Goal: Task Accomplishment & Management: Complete application form

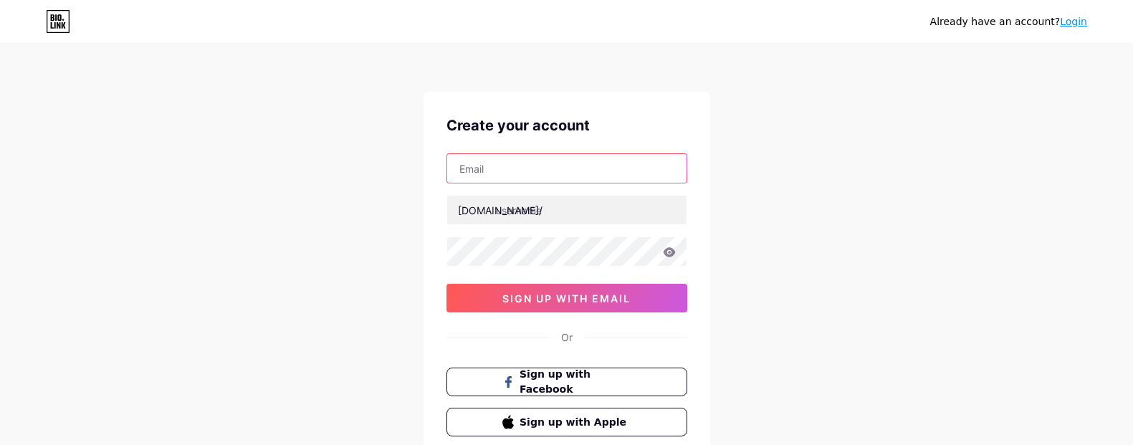
click at [485, 168] on input "text" at bounding box center [566, 168] width 239 height 29
paste input "[EMAIL_ADDRESS][DOMAIN_NAME]"
type input "[EMAIL_ADDRESS][DOMAIN_NAME]"
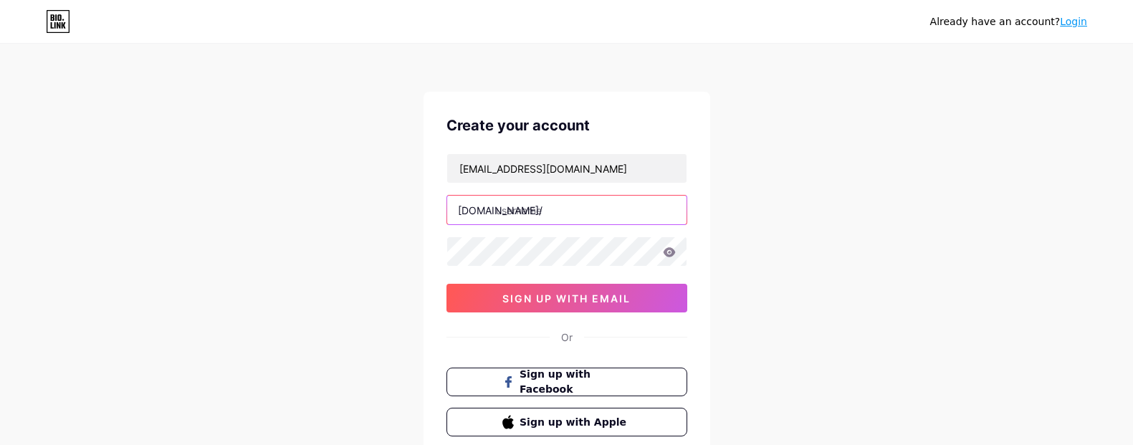
click at [543, 213] on input "text" at bounding box center [566, 210] width 239 height 29
paste input "lightningprotectiontestinguk"
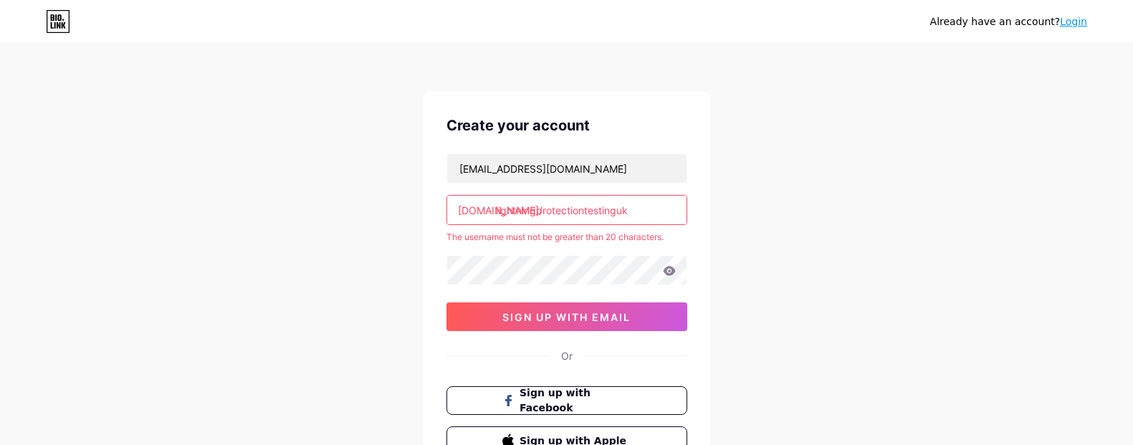
drag, startPoint x: 587, startPoint y: 211, endPoint x: 685, endPoint y: 207, distance: 97.6
click at [685, 207] on input "lightningprotectiontestinguk" at bounding box center [566, 210] width 239 height 29
type input "lightningprotection"
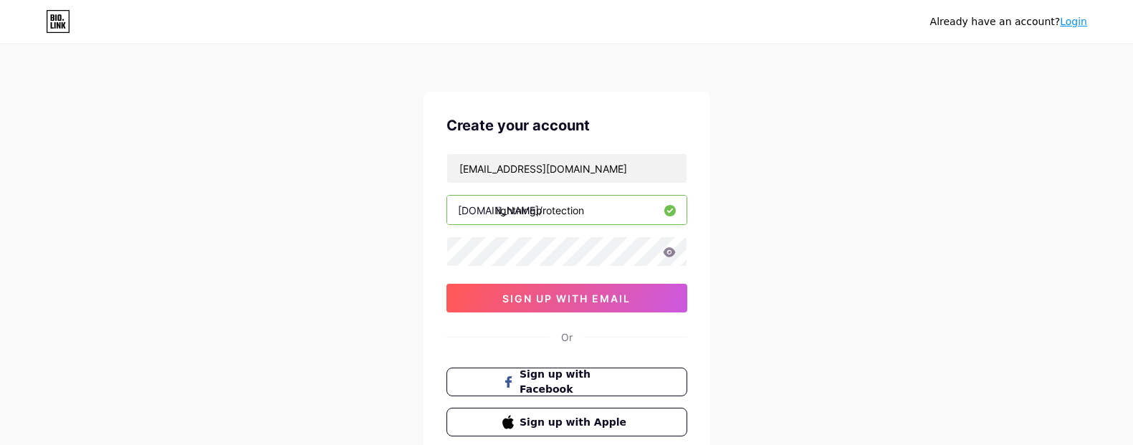
click at [624, 200] on input "lightningprotection" at bounding box center [566, 210] width 239 height 29
click at [579, 269] on div "samuelspencelptuk@gmail.com bio.link/ lightningprotection sign up with email" at bounding box center [567, 232] width 241 height 159
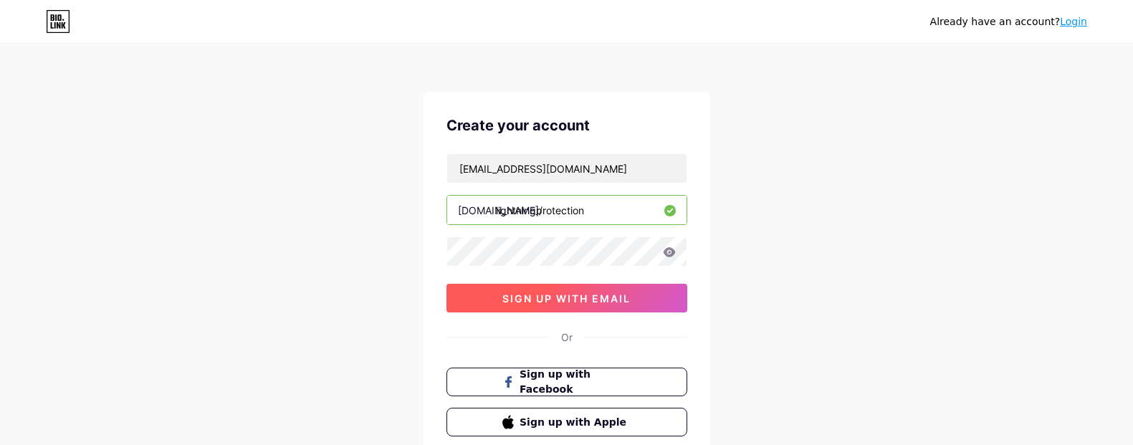
click at [562, 291] on button "sign up with email" at bounding box center [567, 298] width 241 height 29
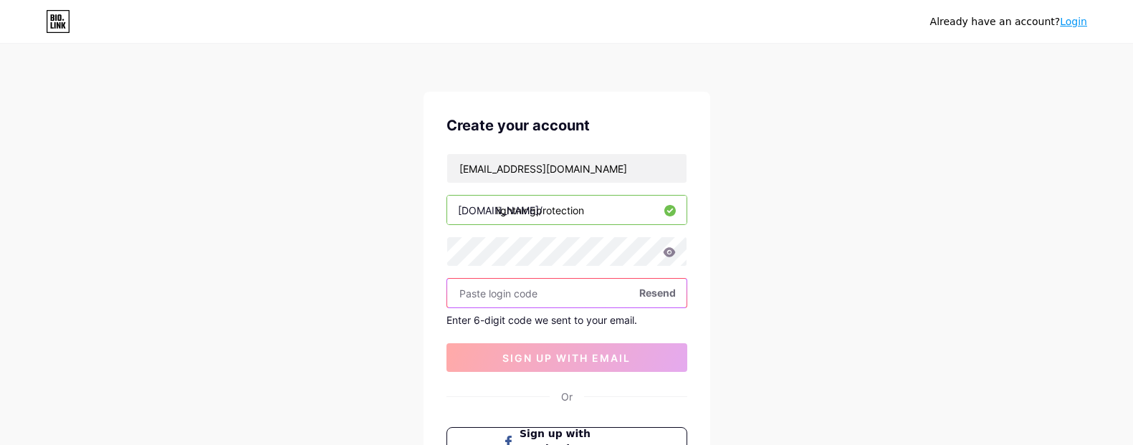
click at [527, 293] on input "text" at bounding box center [566, 293] width 239 height 29
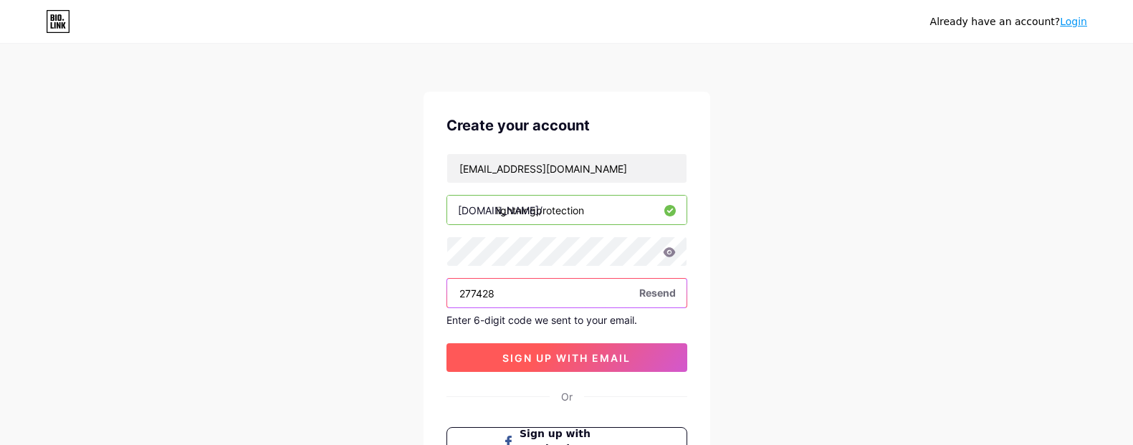
type input "277428"
click at [552, 358] on span "sign up with email" at bounding box center [567, 358] width 128 height 12
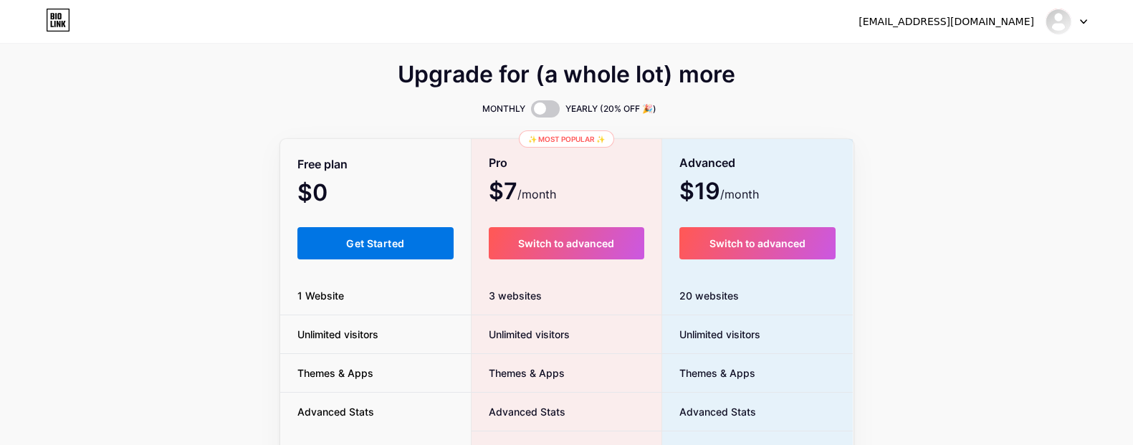
click at [403, 237] on span "Get Started" at bounding box center [375, 243] width 58 height 12
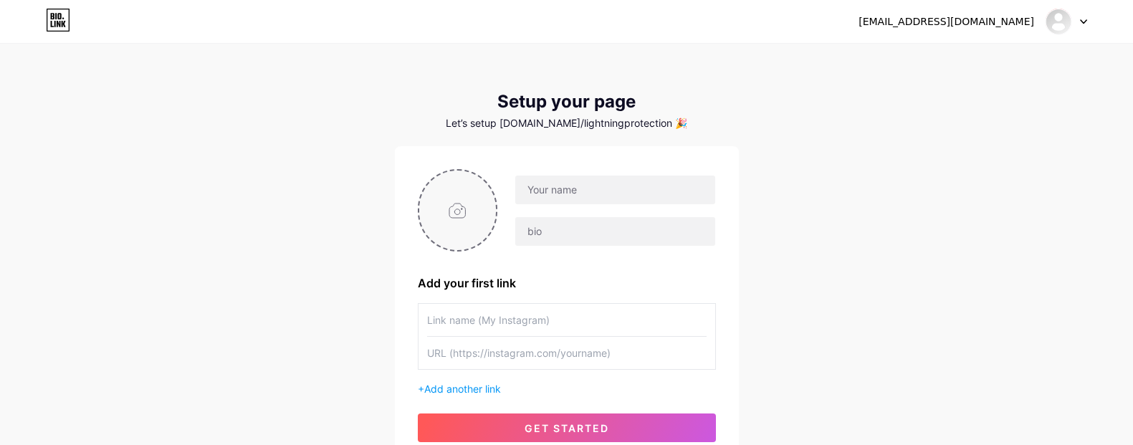
click at [474, 211] on input "file" at bounding box center [457, 211] width 77 height 80
type input "C:\fakepath\lightning-protection-testing-logo.jpg"
click at [569, 198] on input "text" at bounding box center [614, 190] width 199 height 29
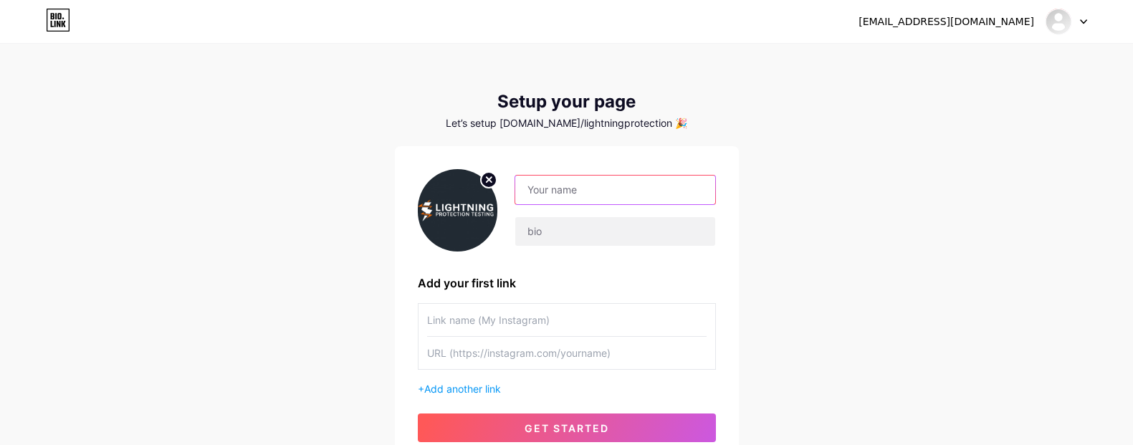
click at [571, 191] on input "text" at bounding box center [614, 190] width 199 height 29
paste input "Lightning Protection Testing UK"
type input "Lightning Protection Testing UK"
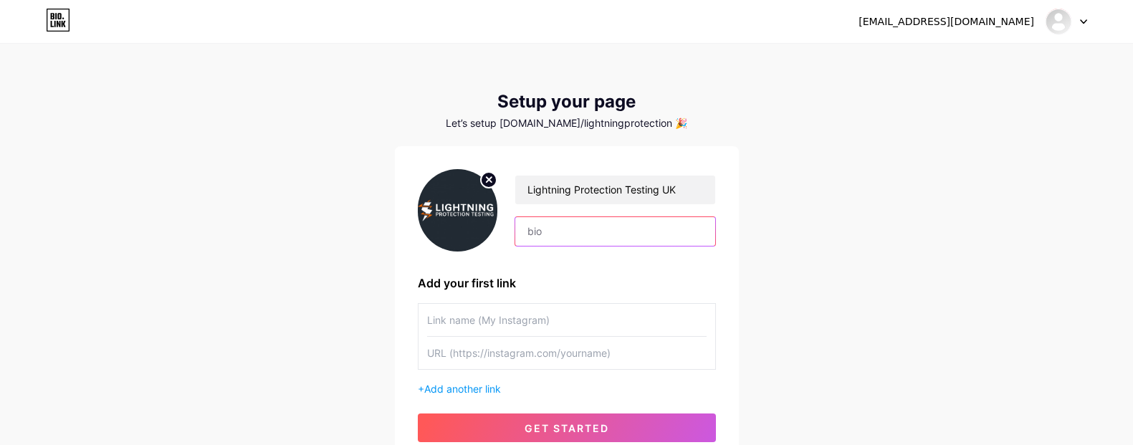
click at [574, 242] on input "text" at bounding box center [614, 231] width 199 height 29
paste input "quotes@lightningprotectiontesting.uk | 0333 567 2327 | 327 Prescot Rd, Old Swan…"
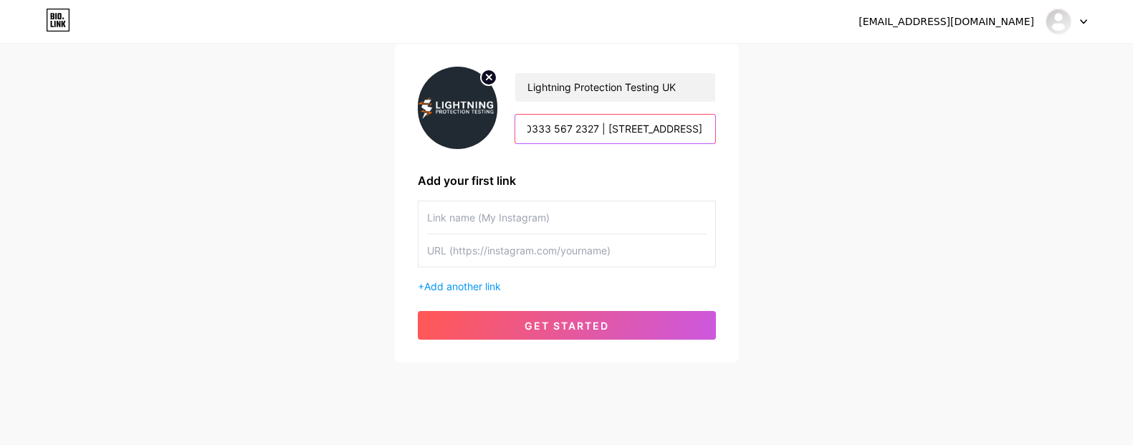
scroll to position [123, 0]
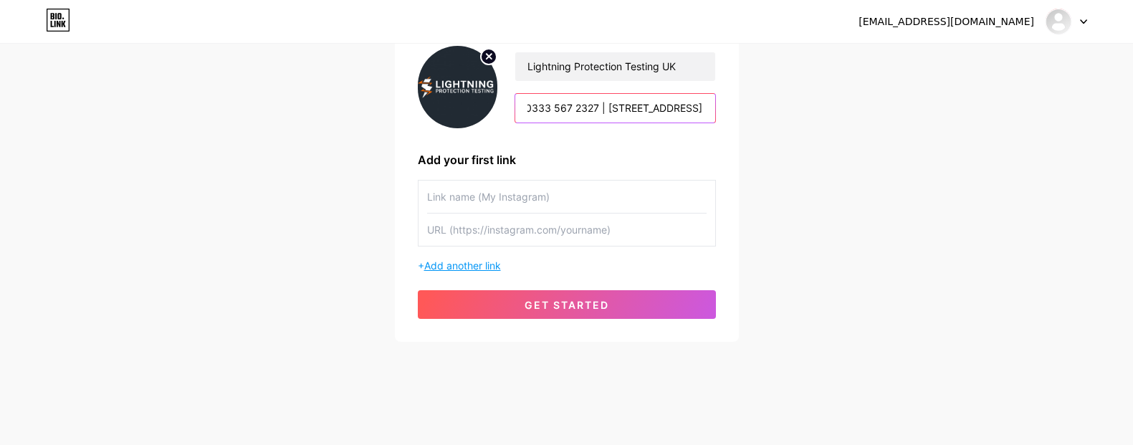
type input "quotes@lightningprotectiontesting.uk | 0333 567 2327 | 327 Prescot Rd, Old Swan…"
click at [477, 263] on span "Add another link" at bounding box center [462, 266] width 77 height 12
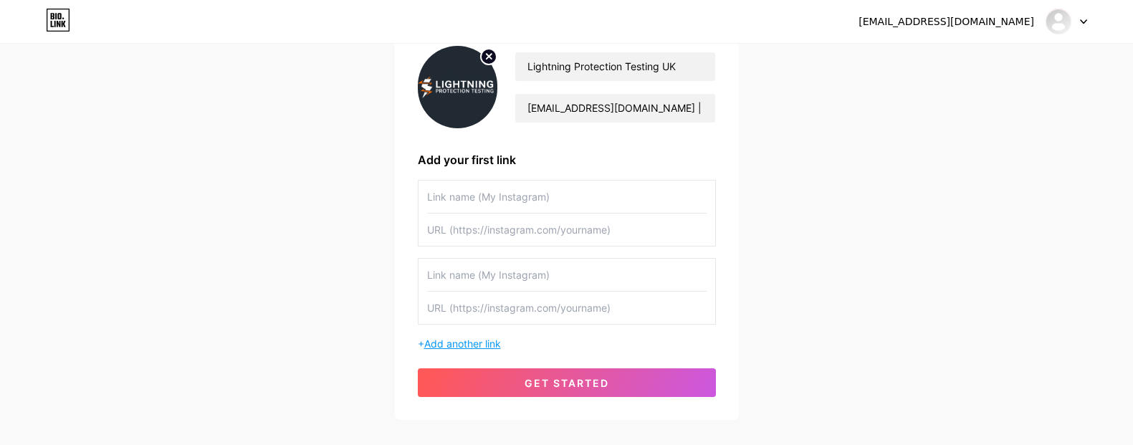
click at [451, 341] on span "Add another link" at bounding box center [462, 344] width 77 height 12
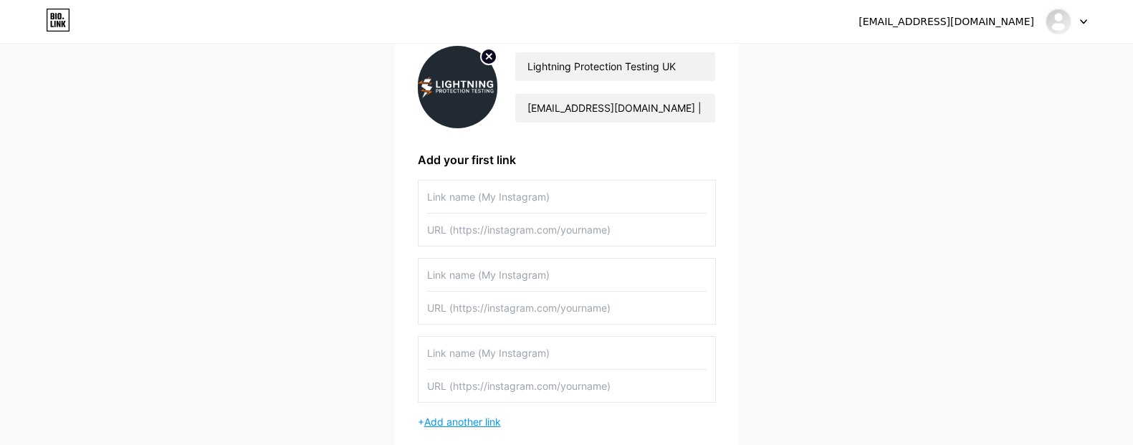
click at [448, 417] on span "Add another link" at bounding box center [462, 422] width 77 height 12
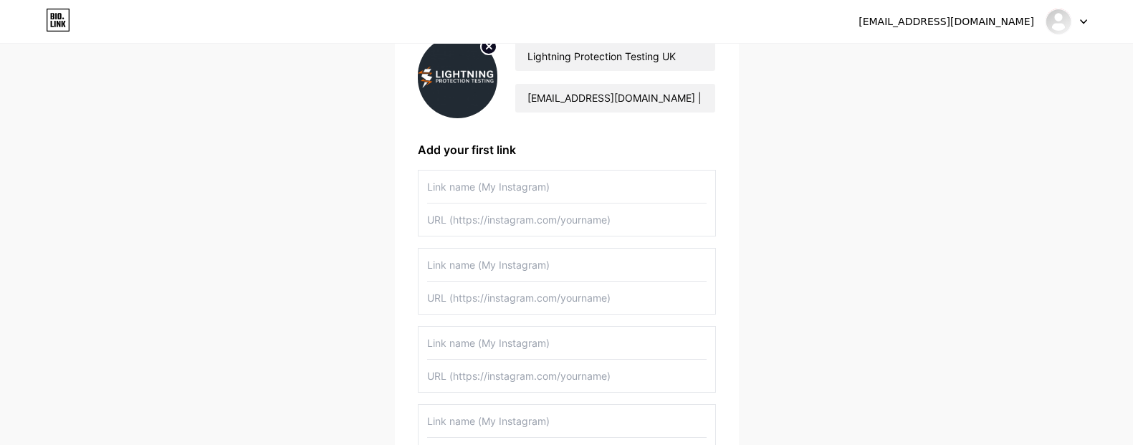
scroll to position [75, 0]
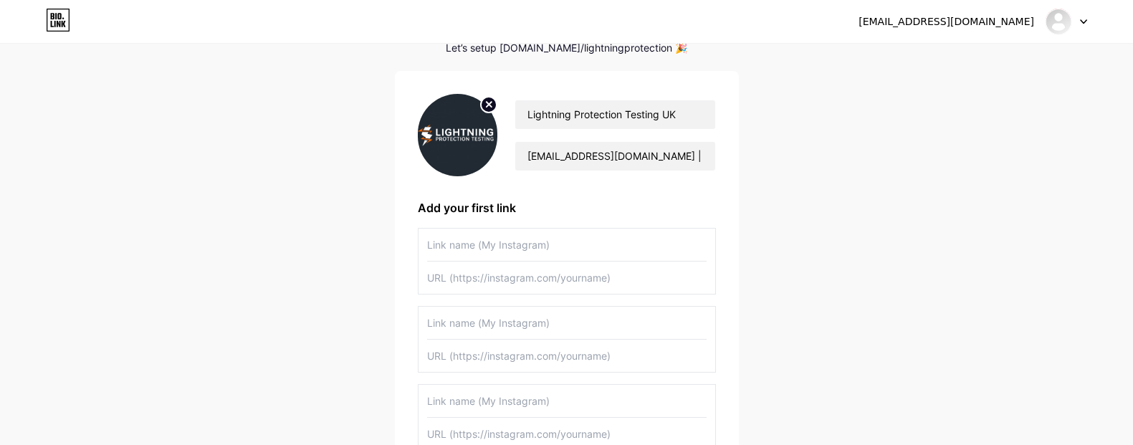
click at [496, 239] on input "text" at bounding box center [567, 245] width 280 height 32
paste input "Lightning Protection Testing UK"
type input "Lightning Protection Testing UK"
click at [519, 274] on input "text" at bounding box center [567, 278] width 280 height 32
paste input "[URL][DOMAIN_NAME]"
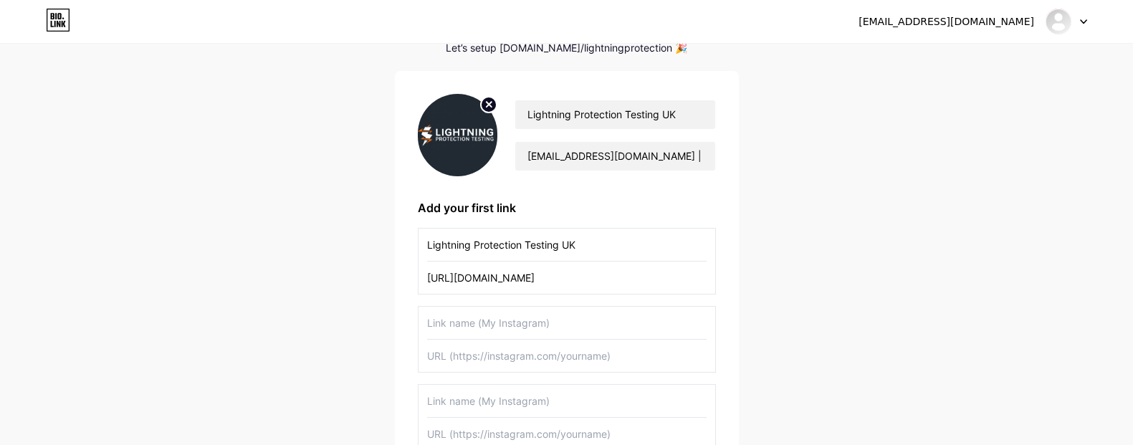
type input "[URL][DOMAIN_NAME]"
click at [737, 300] on div "Lightning Protection Testing UK quotes@lightningprotectiontesting.uk | 0333 567…" at bounding box center [567, 347] width 344 height 553
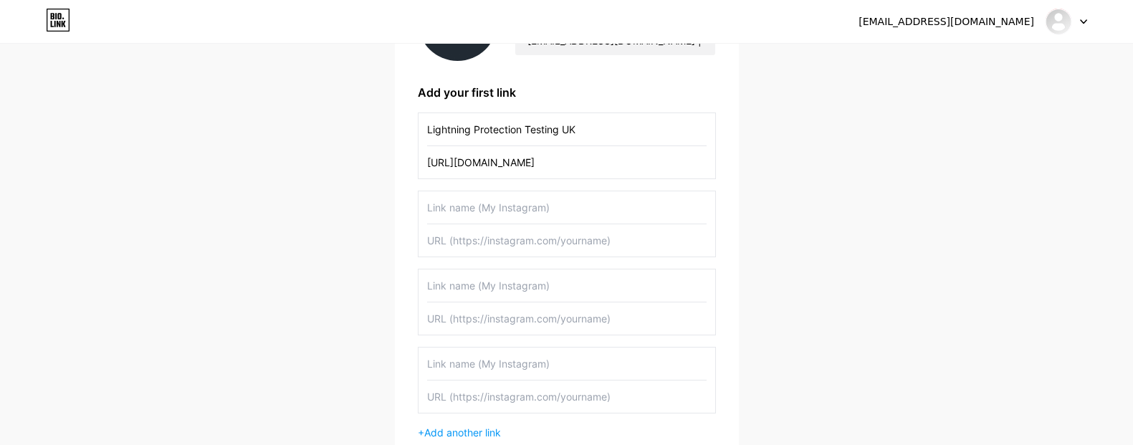
scroll to position [171, 0]
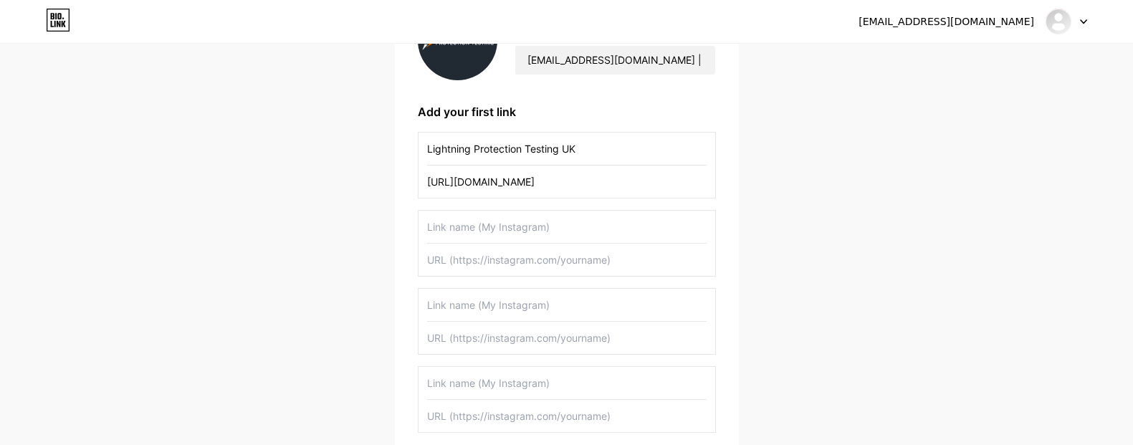
click at [506, 262] on input "text" at bounding box center [567, 260] width 280 height 32
paste input "[URL][DOMAIN_NAME]"
type input "[URL][DOMAIN_NAME]"
click at [490, 234] on input "text" at bounding box center [567, 227] width 280 height 32
paste input "Facebook"
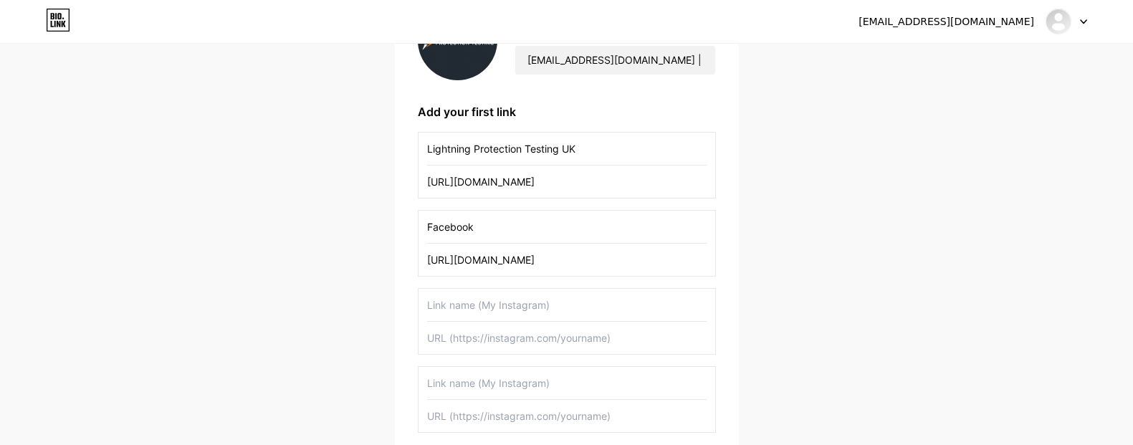
type input "Facebook"
click at [434, 302] on input "text" at bounding box center [567, 305] width 280 height 32
paste input "Twitter"
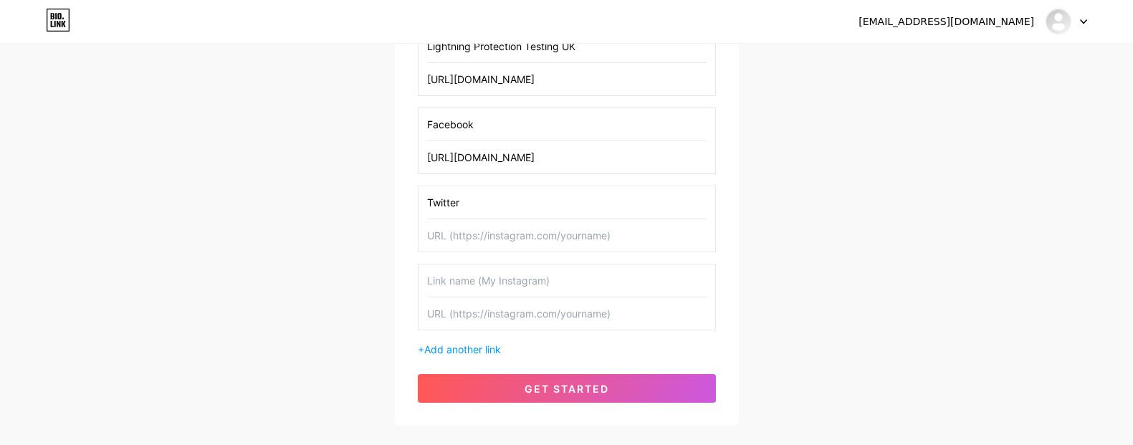
scroll to position [315, 0]
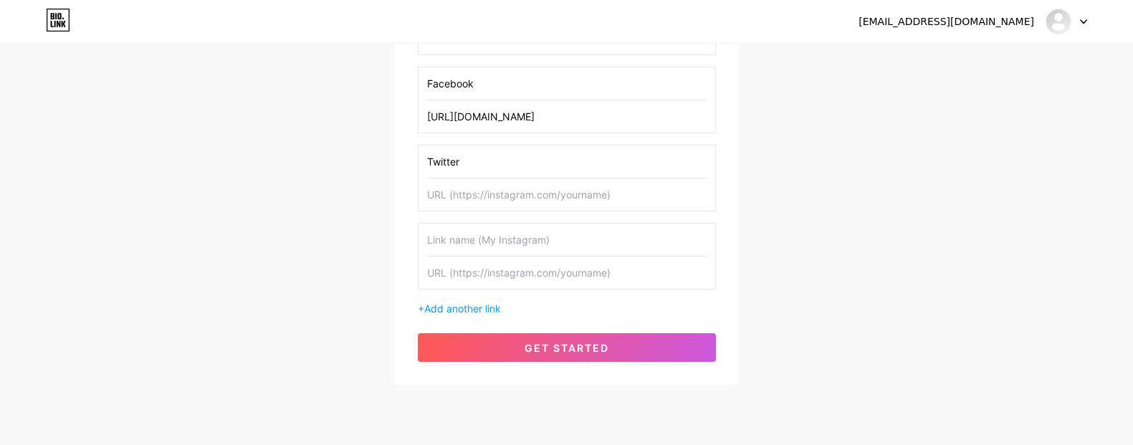
type input "Twitter"
drag, startPoint x: 332, startPoint y: 236, endPoint x: 394, endPoint y: 230, distance: 61.9
click at [334, 236] on div "samuelspencelptuk@gmail.com Dashboard Logout Setup your page Let’s setup bio.li…" at bounding box center [566, 58] width 1133 height 746
click at [526, 193] on input "text" at bounding box center [567, 195] width 280 height 32
paste input "[URL][DOMAIN_NAME]"
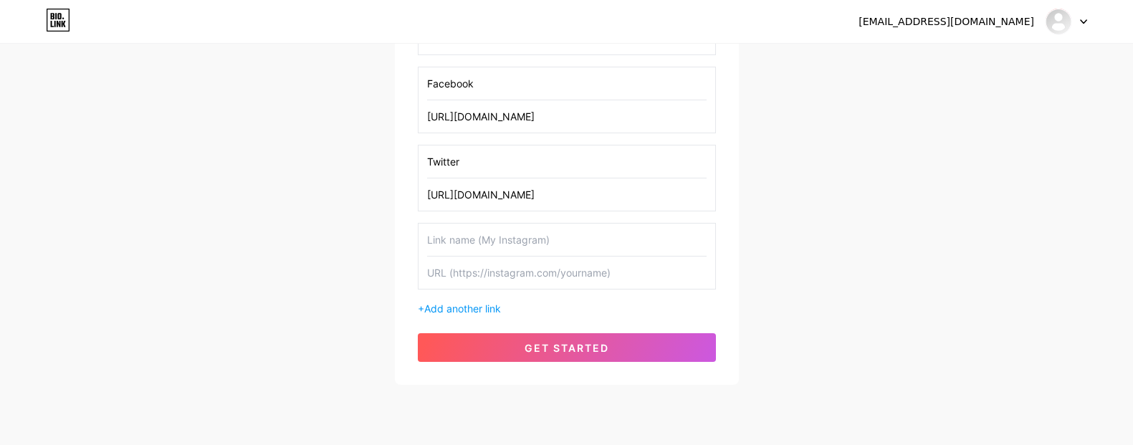
type input "[URL][DOMAIN_NAME]"
drag, startPoint x: 269, startPoint y: 239, endPoint x: 280, endPoint y: 237, distance: 11.7
click at [269, 239] on div "samuelspencelptuk@gmail.com Dashboard Logout Setup your page Let’s setup bio.li…" at bounding box center [566, 58] width 1133 height 746
click at [444, 240] on input "text" at bounding box center [567, 240] width 280 height 32
paste input "Pinterest"
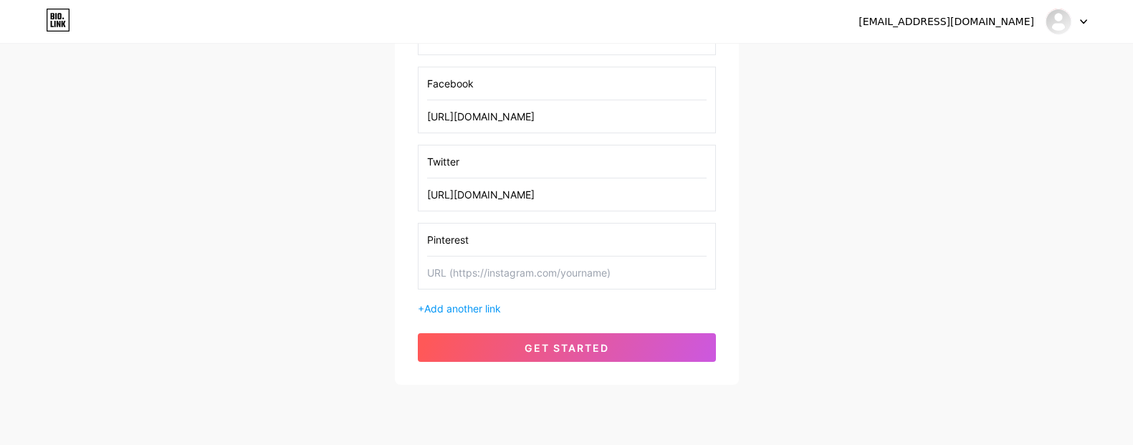
type input "Pinterest"
drag, startPoint x: 261, startPoint y: 223, endPoint x: 357, endPoint y: 240, distance: 97.6
click at [261, 223] on div "samuelspencelptuk@gmail.com Dashboard Logout Setup your page Let’s setup bio.li…" at bounding box center [566, 58] width 1133 height 746
click at [468, 271] on input "text" at bounding box center [567, 273] width 280 height 32
paste input "[URL][DOMAIN_NAME]"
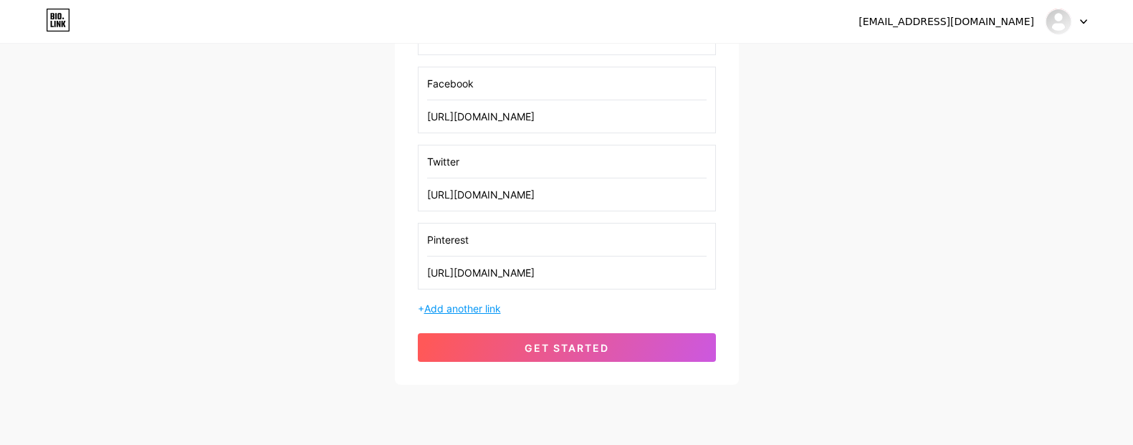
type input "[URL][DOMAIN_NAME]"
click at [482, 312] on span "Add another link" at bounding box center [462, 309] width 77 height 12
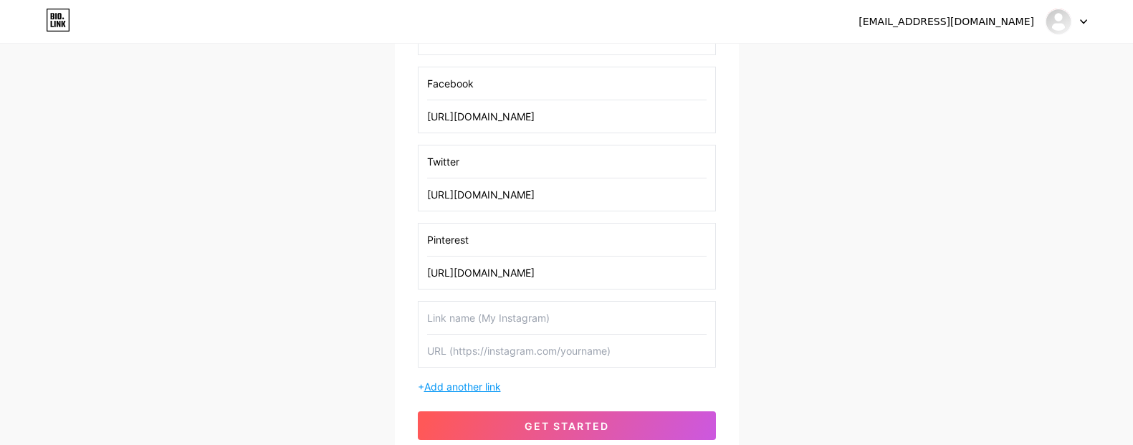
click at [483, 391] on span "Add another link" at bounding box center [462, 387] width 77 height 12
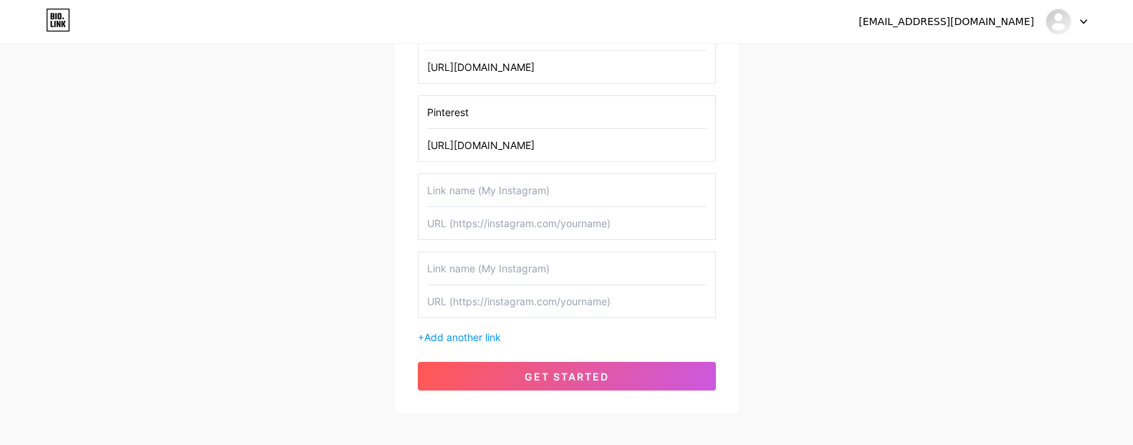
scroll to position [458, 0]
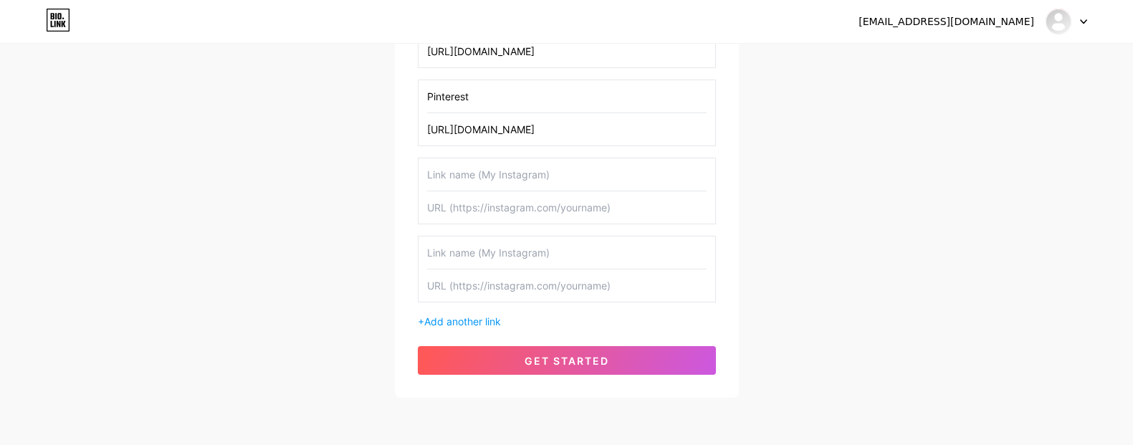
click at [520, 181] on input "text" at bounding box center [567, 174] width 280 height 32
paste input "Linkedin"
type input "Linkedin"
drag, startPoint x: 304, startPoint y: 252, endPoint x: 330, endPoint y: 248, distance: 26.2
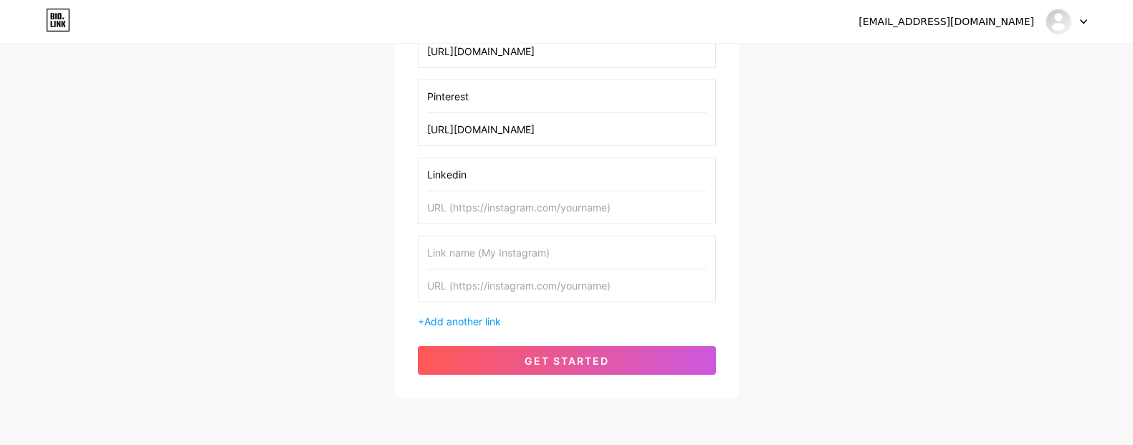
click at [488, 212] on input "text" at bounding box center [567, 207] width 280 height 32
paste input "[URL][DOMAIN_NAME][PERSON_NAME]"
type input "[URL][DOMAIN_NAME][PERSON_NAME]"
drag, startPoint x: 258, startPoint y: 235, endPoint x: 370, endPoint y: 238, distance: 111.9
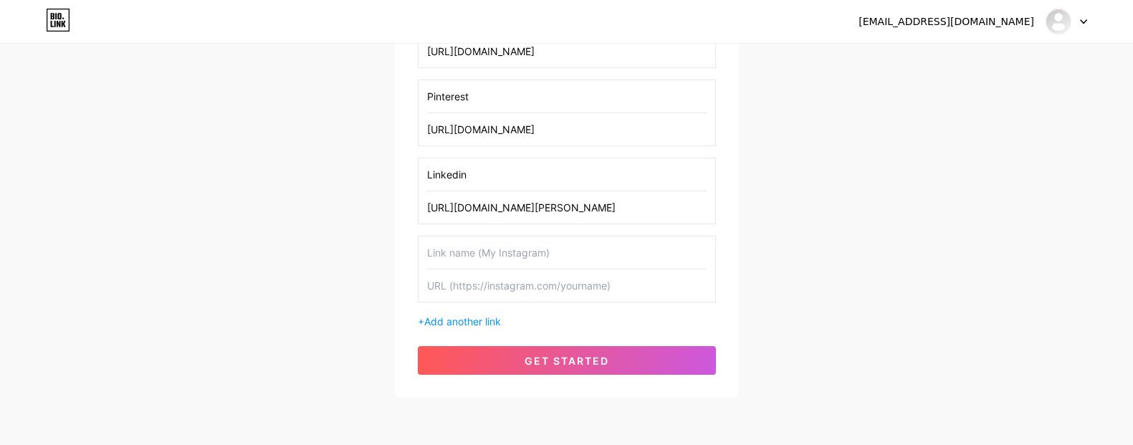
click at [450, 253] on input "text" at bounding box center [567, 253] width 280 height 32
paste input "Google Maps"
type input "Google Maps"
click at [527, 279] on input "text" at bounding box center [567, 286] width 280 height 32
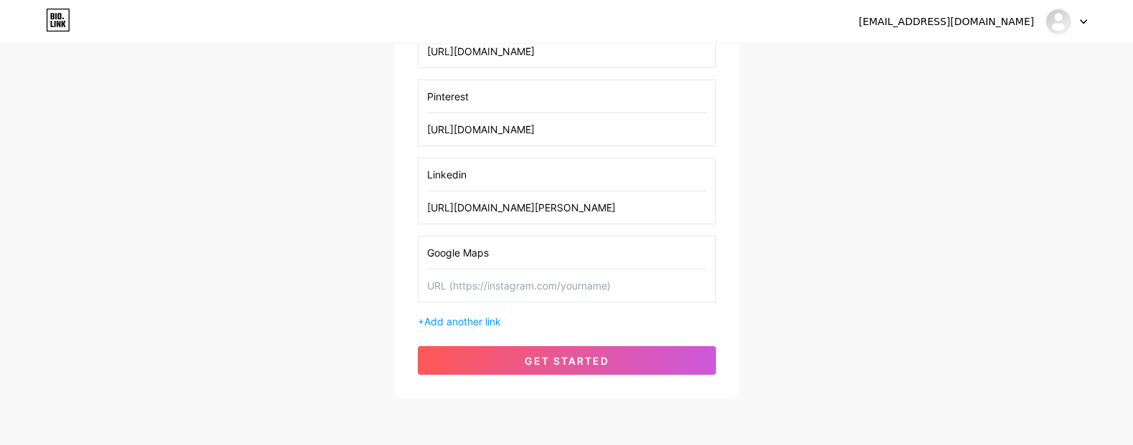
paste input "[URL][DOMAIN_NAME]"
type input "[URL][DOMAIN_NAME]"
click at [472, 325] on span "Add another link" at bounding box center [462, 321] width 77 height 12
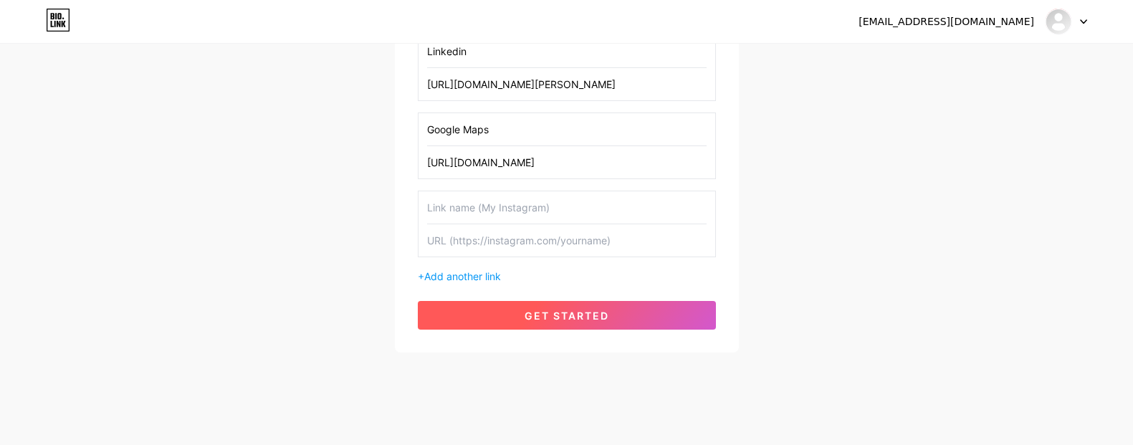
scroll to position [592, 0]
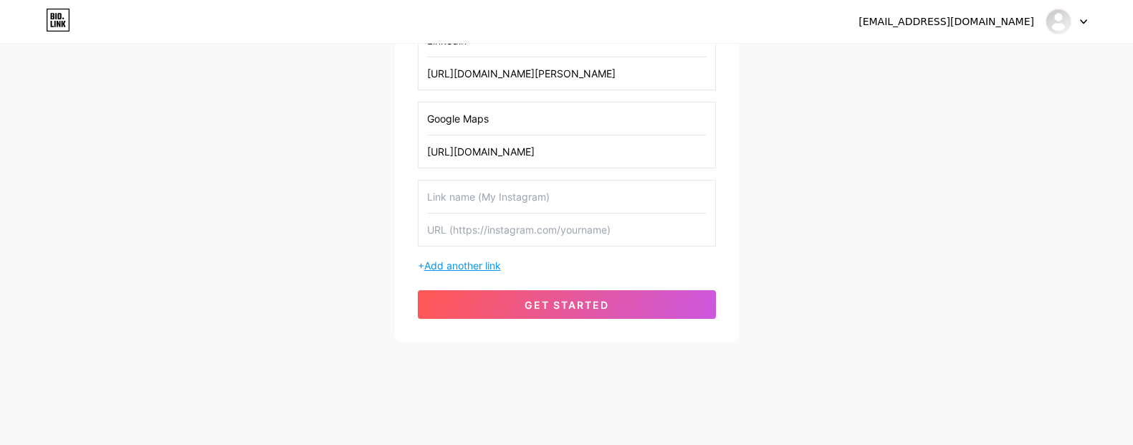
click at [475, 269] on span "Add another link" at bounding box center [462, 266] width 77 height 12
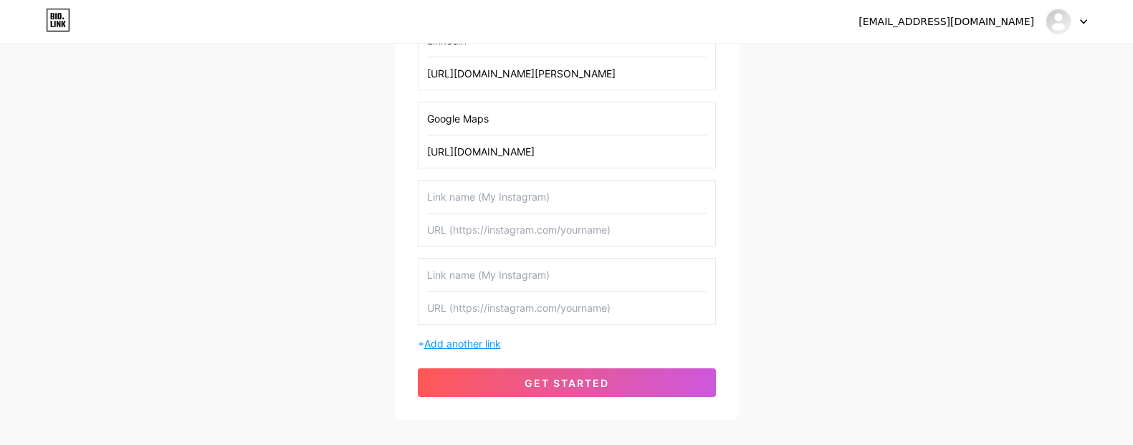
click at [472, 338] on span "Add another link" at bounding box center [462, 344] width 77 height 12
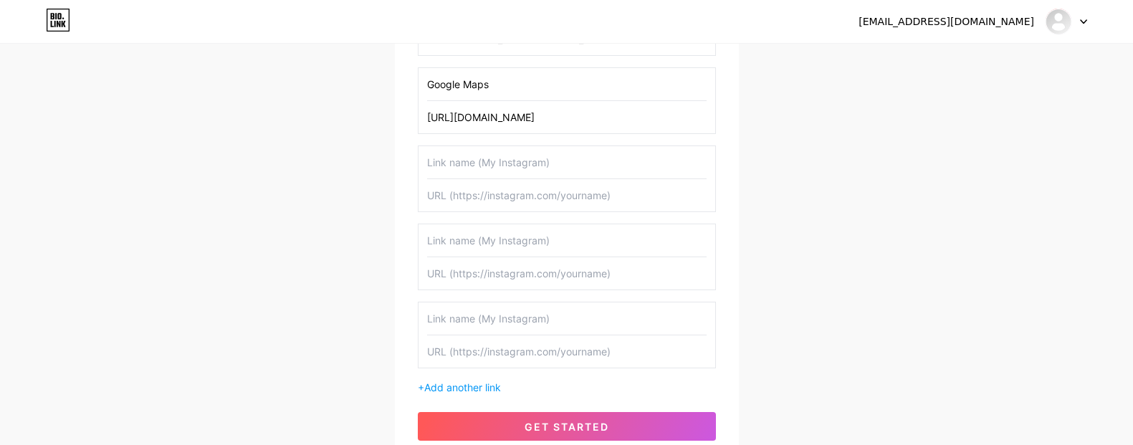
scroll to position [688, 0]
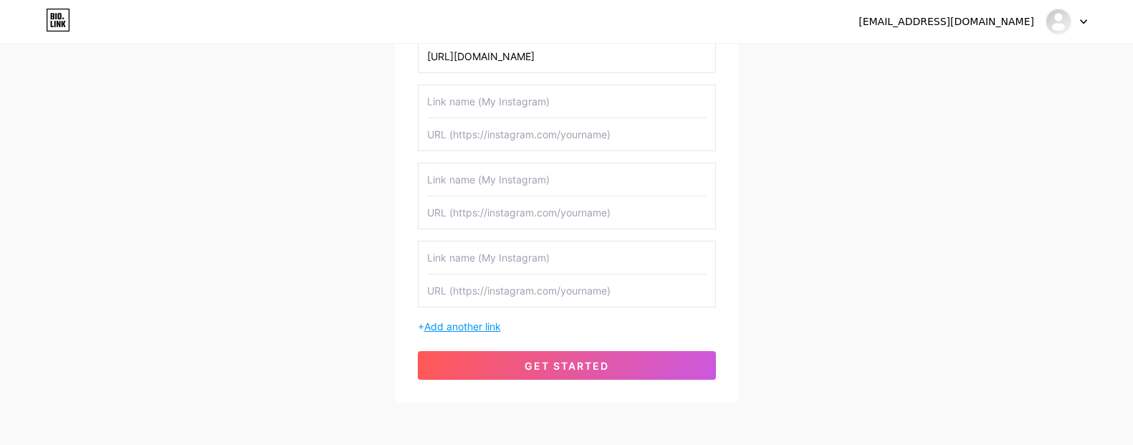
click at [474, 328] on span "Add another link" at bounding box center [462, 326] width 77 height 12
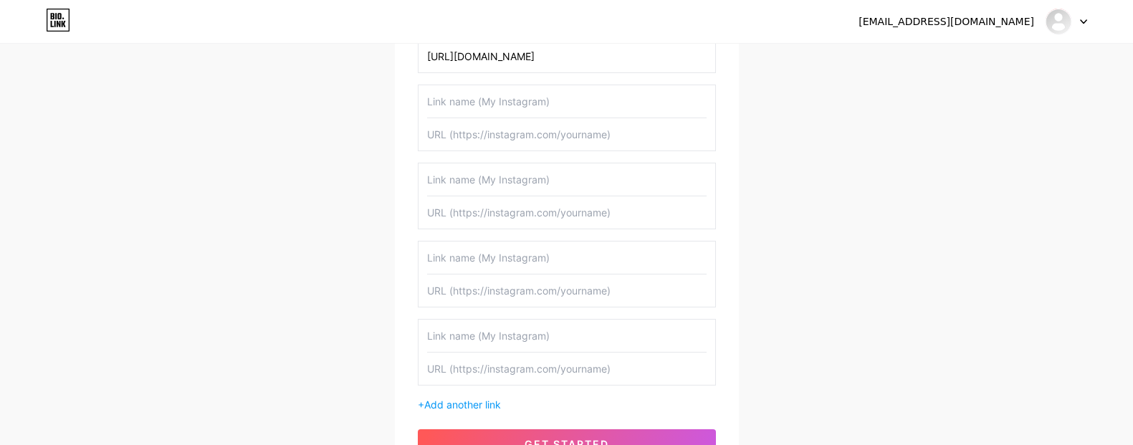
click at [469, 412] on div "+ Add another link" at bounding box center [567, 404] width 298 height 15
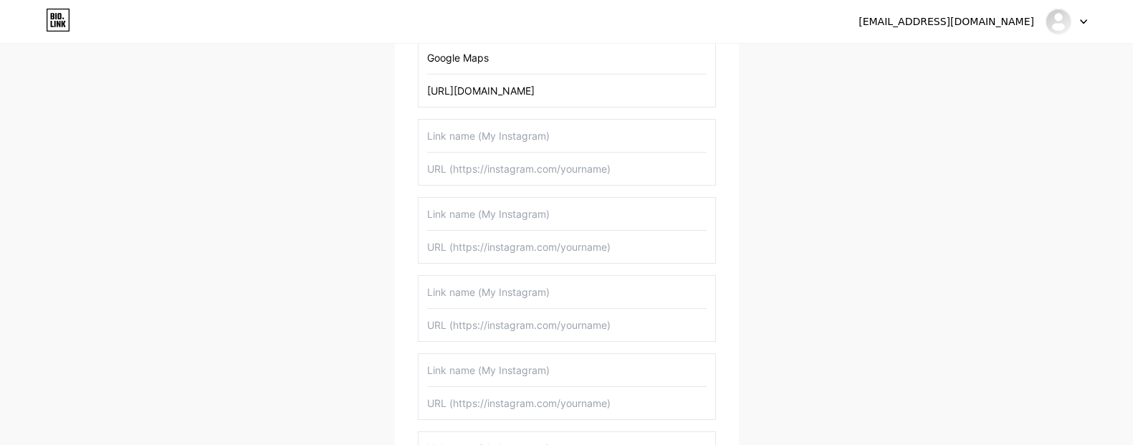
scroll to position [544, 0]
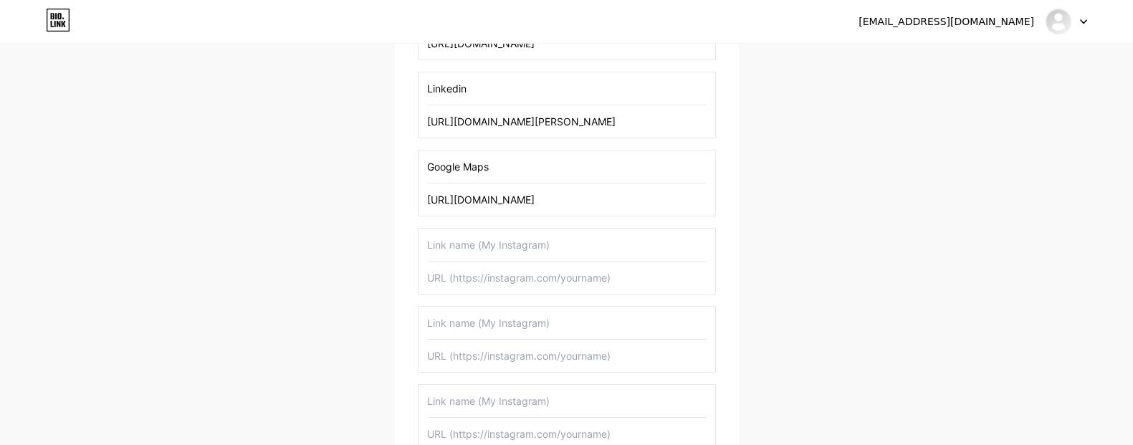
click at [490, 245] on input "text" at bounding box center [567, 245] width 280 height 32
paste input "Lightning Protection Testing"
type input "Lightning Protection Testing"
click at [502, 275] on input "text" at bounding box center [567, 278] width 280 height 32
paste input "[URL][DOMAIN_NAME]"
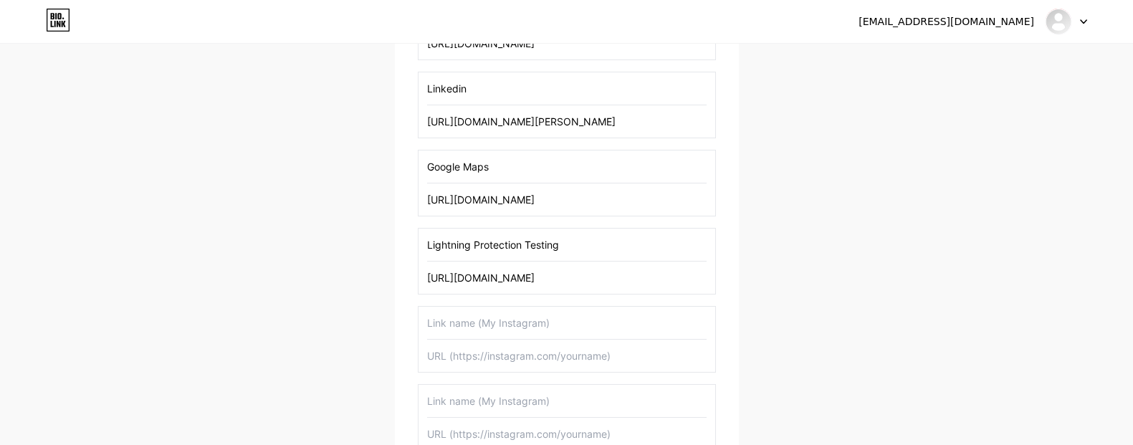
scroll to position [0, 55]
type input "[URL][DOMAIN_NAME]"
drag, startPoint x: 290, startPoint y: 284, endPoint x: 305, endPoint y: 283, distance: 15.8
click at [290, 284] on div "samuelspencelptuk@gmail.com Dashboard Logout Setup your page Let’s setup bio.li…" at bounding box center [566, 102] width 1133 height 1293
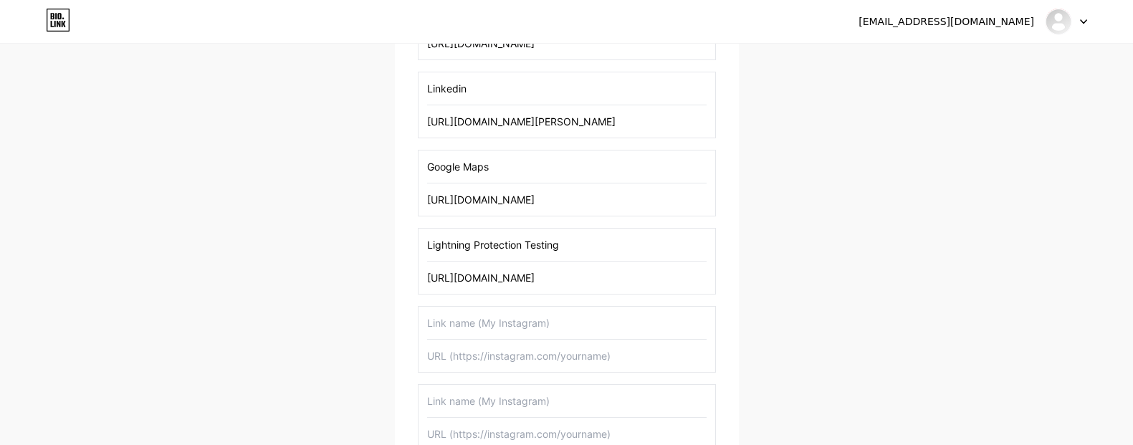
click at [472, 333] on input "text" at bounding box center [567, 323] width 280 height 32
paste input "Lightning Protection System Installation"
type input "Lightning Protection System Installation"
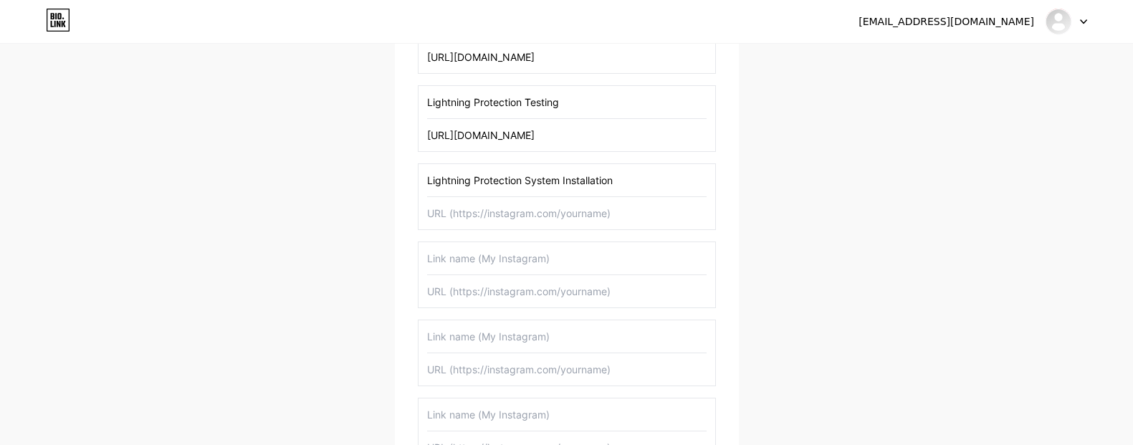
scroll to position [688, 0]
click at [490, 209] on input "text" at bounding box center [567, 212] width 280 height 32
paste input "[URL][DOMAIN_NAME]"
type input "[URL][DOMAIN_NAME]"
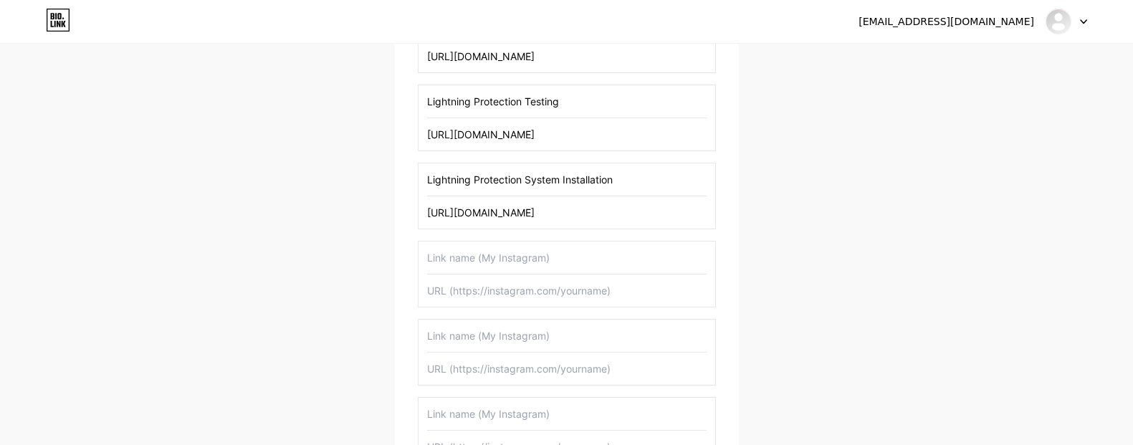
scroll to position [0, 0]
drag, startPoint x: 289, startPoint y: 234, endPoint x: 360, endPoint y: 237, distance: 71.0
click at [471, 243] on input "text" at bounding box center [567, 258] width 280 height 32
paste input "Lightning Protection System Maintenance"
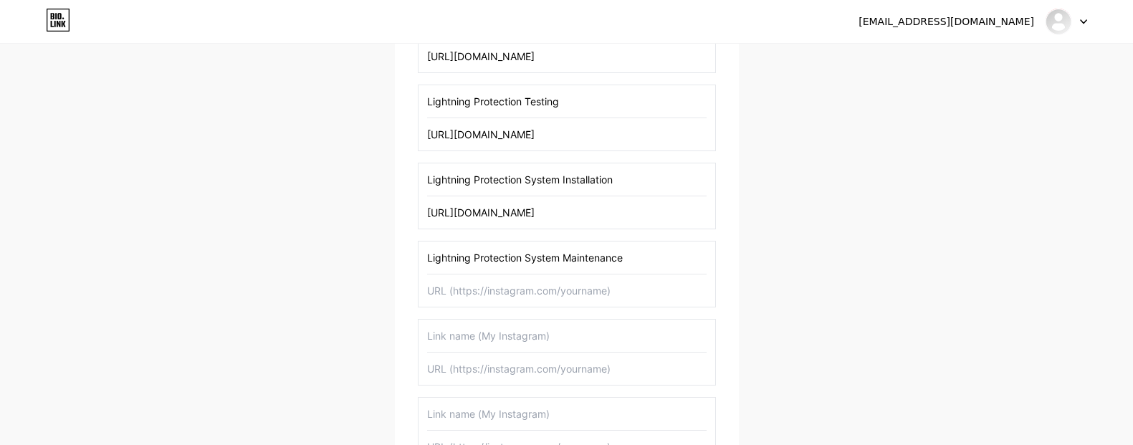
type input "Lightning Protection System Maintenance"
drag, startPoint x: 350, startPoint y: 228, endPoint x: 363, endPoint y: 235, distance: 15.4
click at [484, 302] on input "text" at bounding box center [567, 291] width 280 height 32
paste input "[URL][DOMAIN_NAME]"
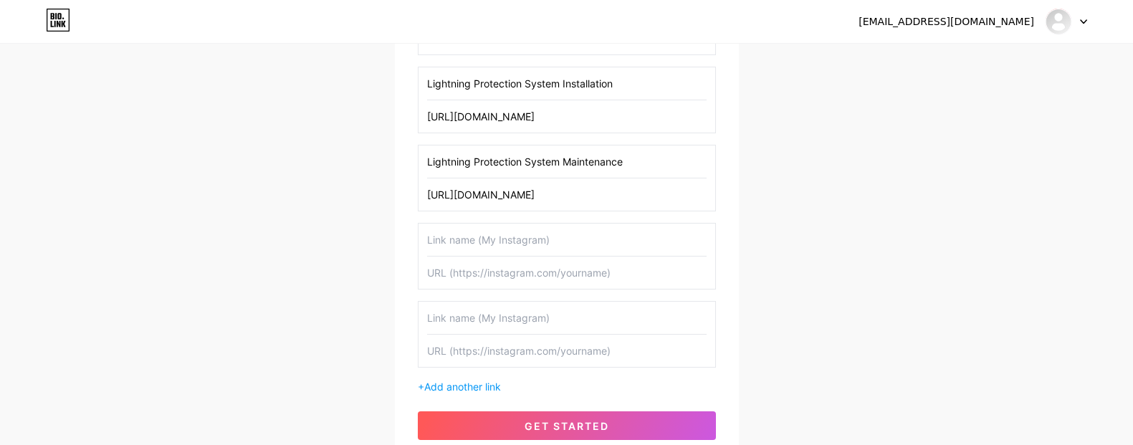
scroll to position [831, 0]
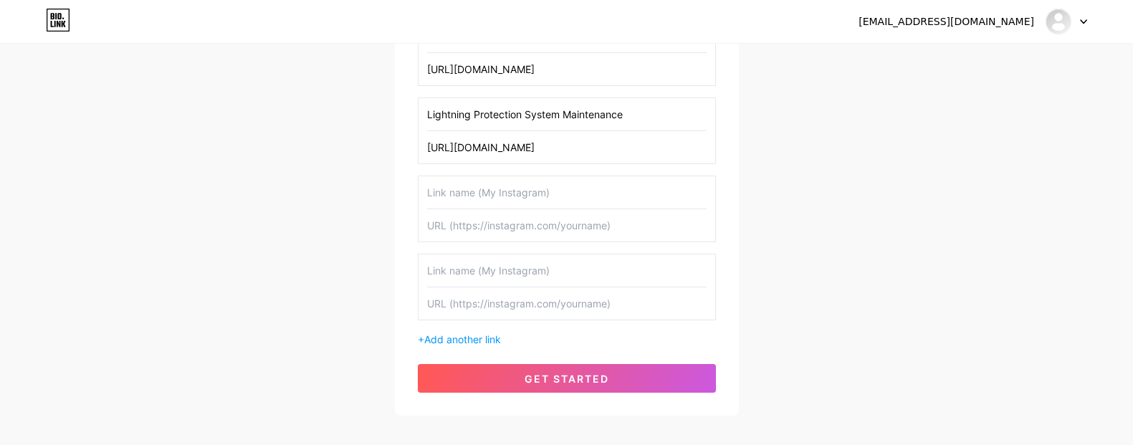
type input "[URL][DOMAIN_NAME]"
click at [495, 181] on input "text" at bounding box center [567, 192] width 280 height 32
paste input "Surge Protection Installation"
type input "Surge Protection Installation"
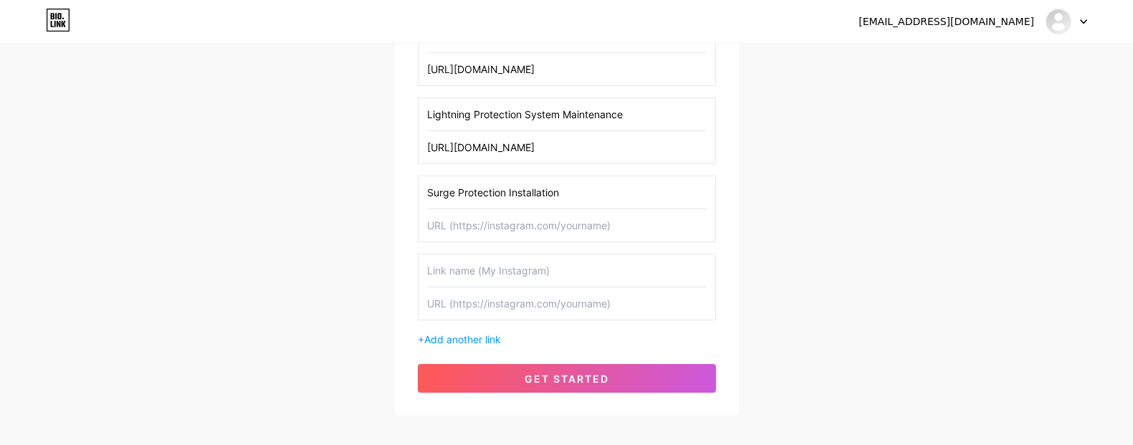
click at [493, 226] on input "text" at bounding box center [567, 225] width 280 height 32
paste input "[URL][DOMAIN_NAME]"
type input "[URL][DOMAIN_NAME]"
click at [452, 344] on span "Add another link" at bounding box center [462, 339] width 77 height 12
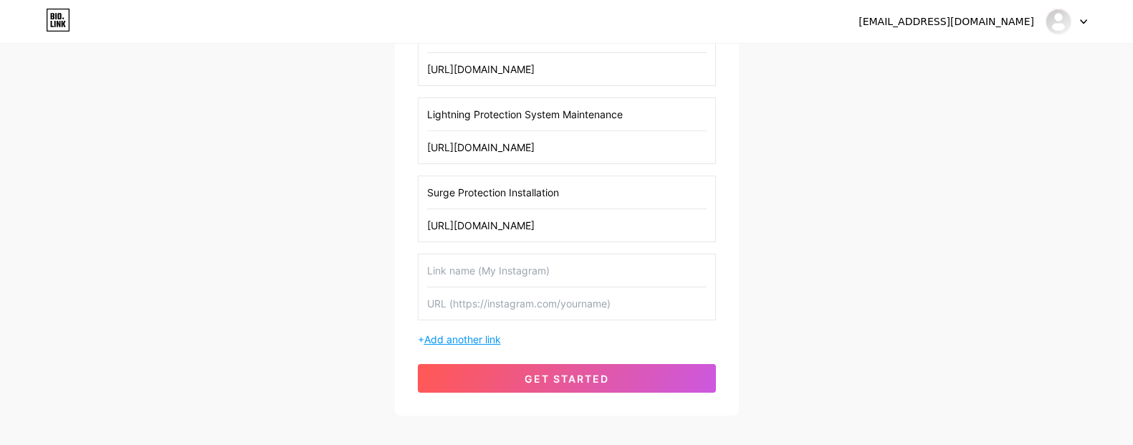
scroll to position [0, 0]
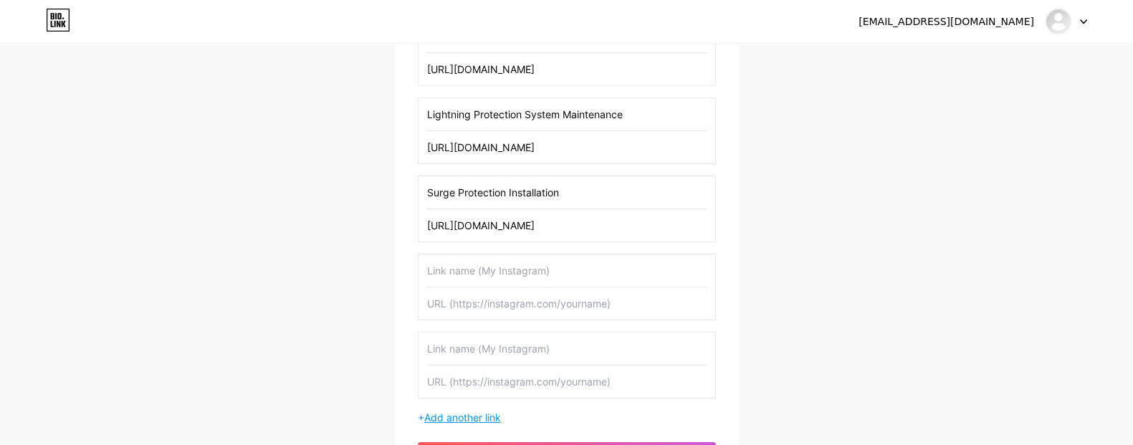
click at [469, 416] on span "Add another link" at bounding box center [462, 418] width 77 height 12
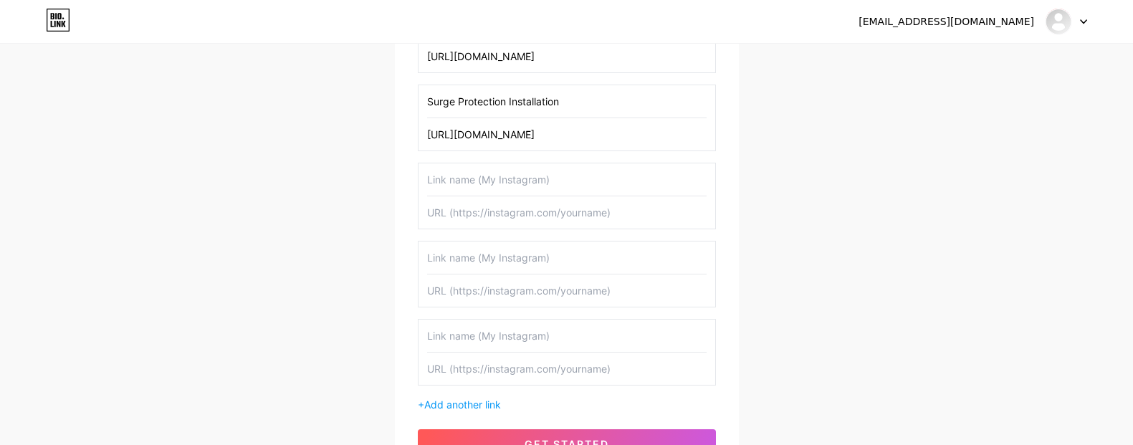
scroll to position [927, 0]
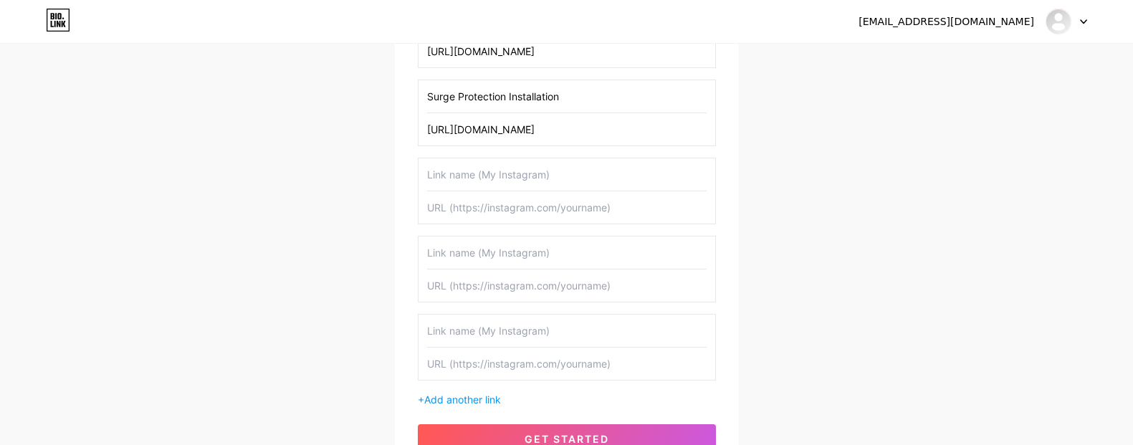
click at [483, 178] on input "text" at bounding box center [567, 174] width 280 height 32
paste input "Earthing & Grounding Testing"
type input "Earthing & Grounding Testing"
click at [538, 207] on input "text" at bounding box center [567, 207] width 280 height 32
paste input "[URL][DOMAIN_NAME]"
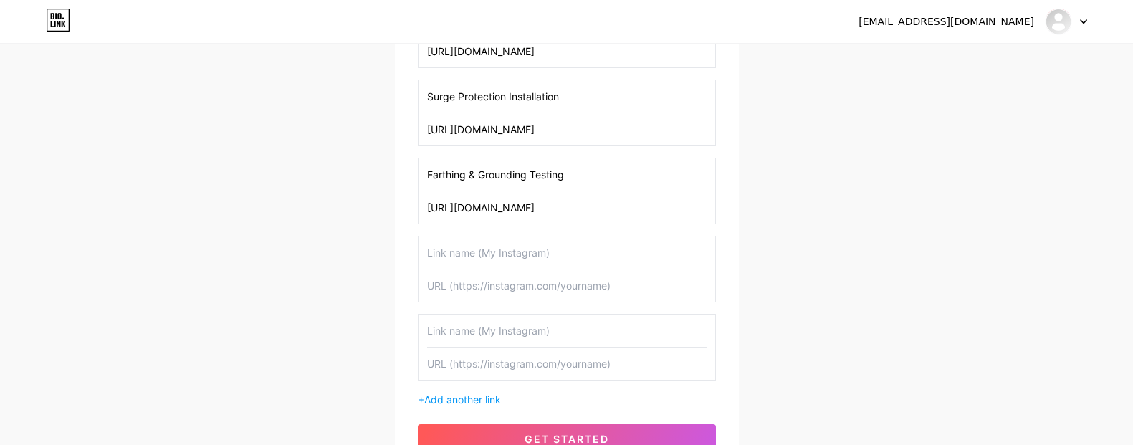
scroll to position [0, 54]
type input "[URL][DOMAIN_NAME]"
click at [518, 249] on input "text" at bounding box center [567, 253] width 280 height 32
paste input "BS EN IEC 62305 vs BS EN 62305 Whats The Difference"
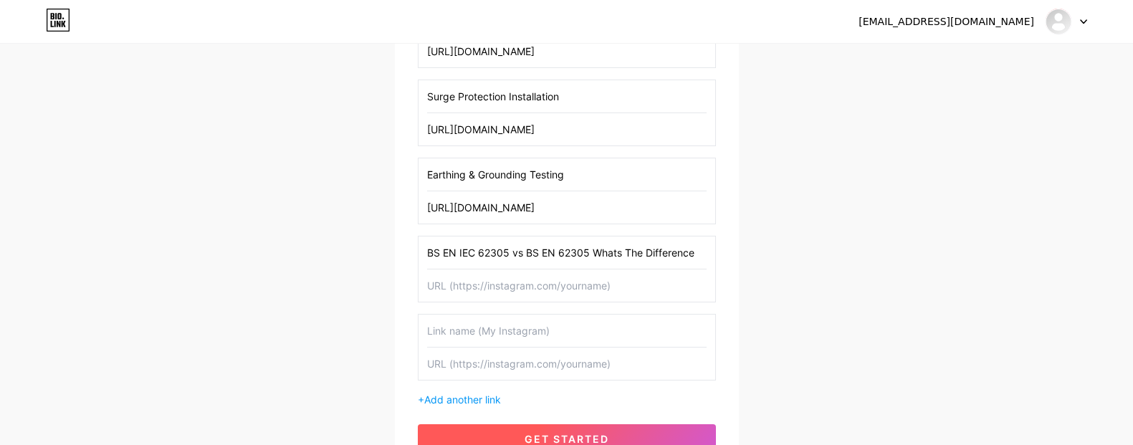
type input "BS EN IEC 62305 vs BS EN 62305 Whats The Difference"
click at [490, 281] on input "text" at bounding box center [567, 286] width 280 height 32
paste input "[URL][DOMAIN_NAME]"
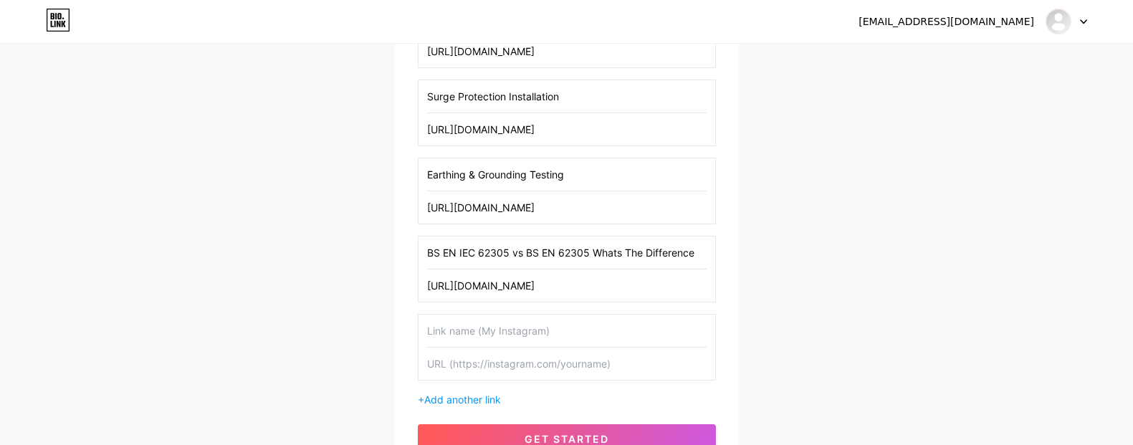
scroll to position [0, 196]
type input "[URL][DOMAIN_NAME]"
click at [452, 399] on span "Add another link" at bounding box center [462, 400] width 77 height 12
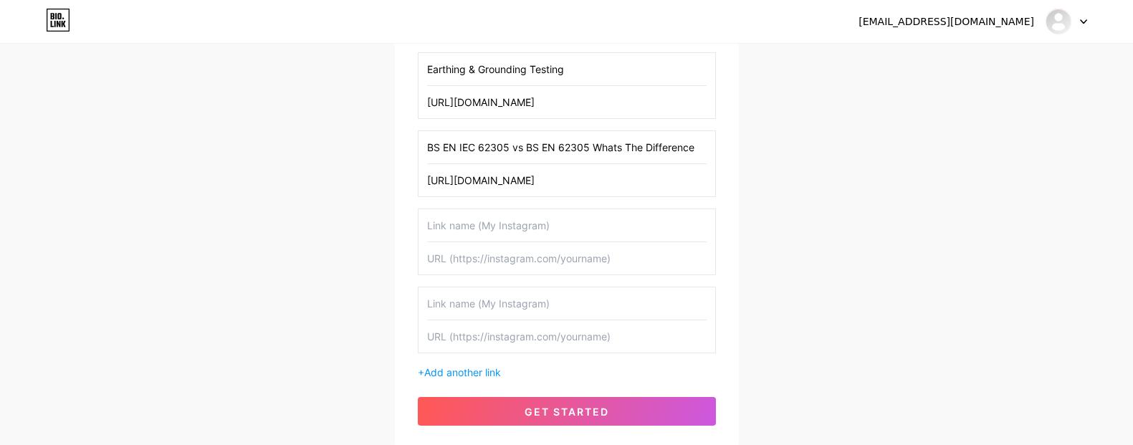
scroll to position [1070, 0]
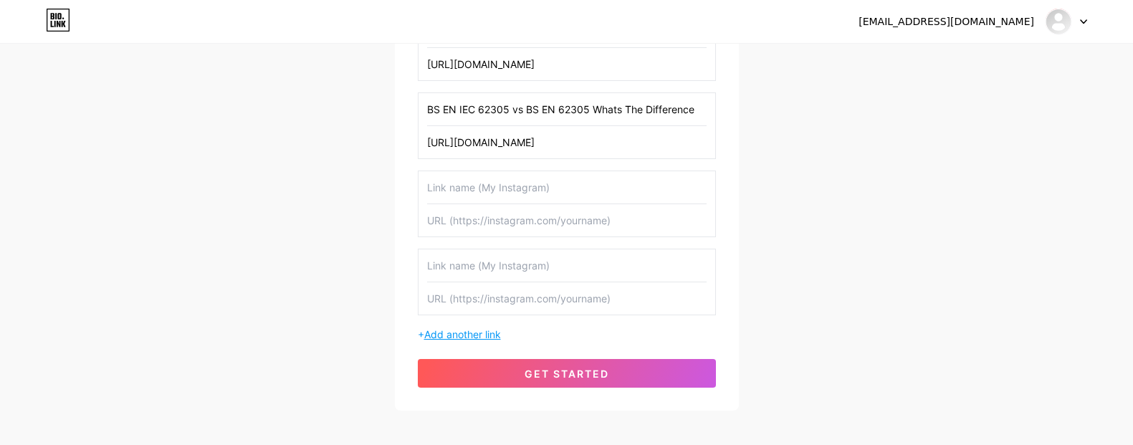
click at [462, 331] on span "Add another link" at bounding box center [462, 334] width 77 height 12
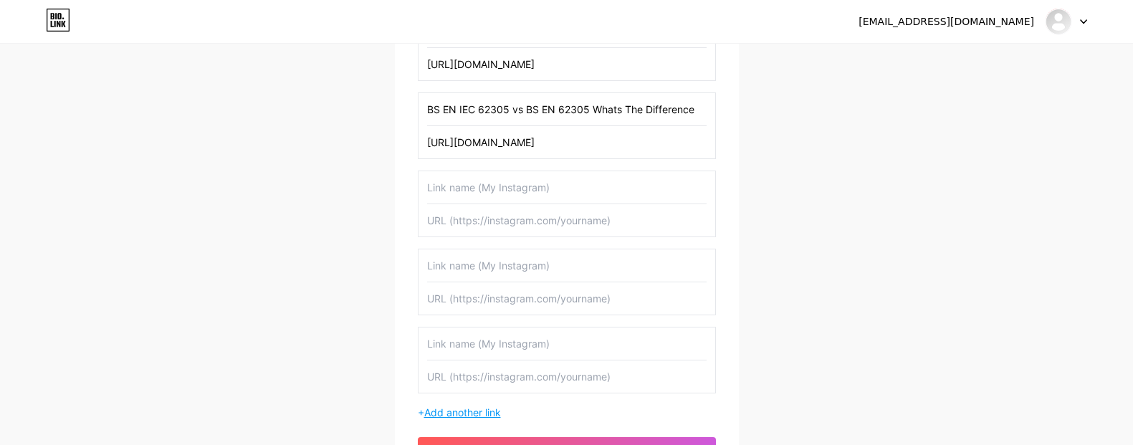
click at [470, 411] on span "Add another link" at bounding box center [462, 412] width 77 height 12
click at [482, 193] on input "text" at bounding box center [567, 187] width 280 height 32
paste input "How Much Does Lightning Protection Testing Cost"
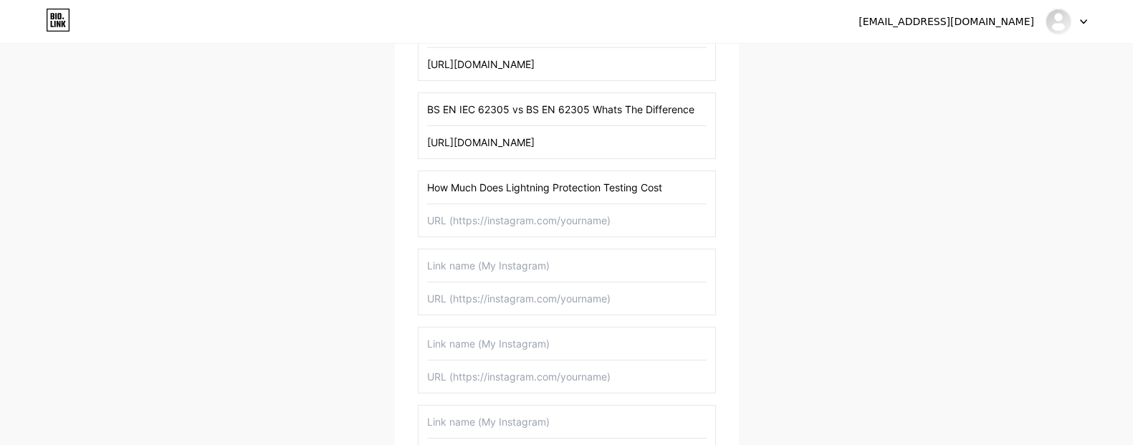
type input "How Much Does Lightning Protection Testing Cost"
click at [519, 220] on input "text" at bounding box center [567, 220] width 280 height 32
paste input "[URL][DOMAIN_NAME]"
type input "[URL][DOMAIN_NAME]"
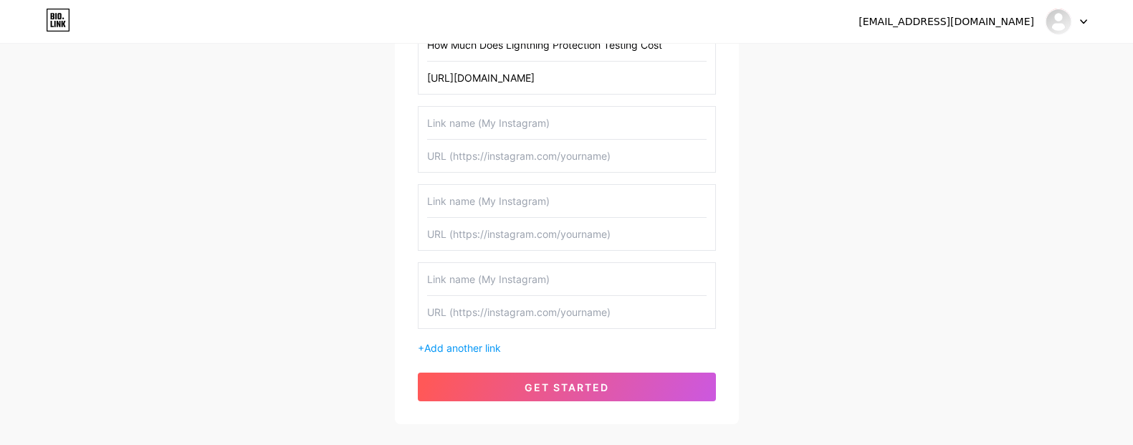
scroll to position [1214, 0]
click at [528, 135] on input "text" at bounding box center [567, 122] width 280 height 32
paste input "How Much Does Lightning Protection Installation Cost In The [GEOGRAPHIC_DATA]"
type input "How Much Does Lightning Protection Installation Cost In The [GEOGRAPHIC_DATA]"
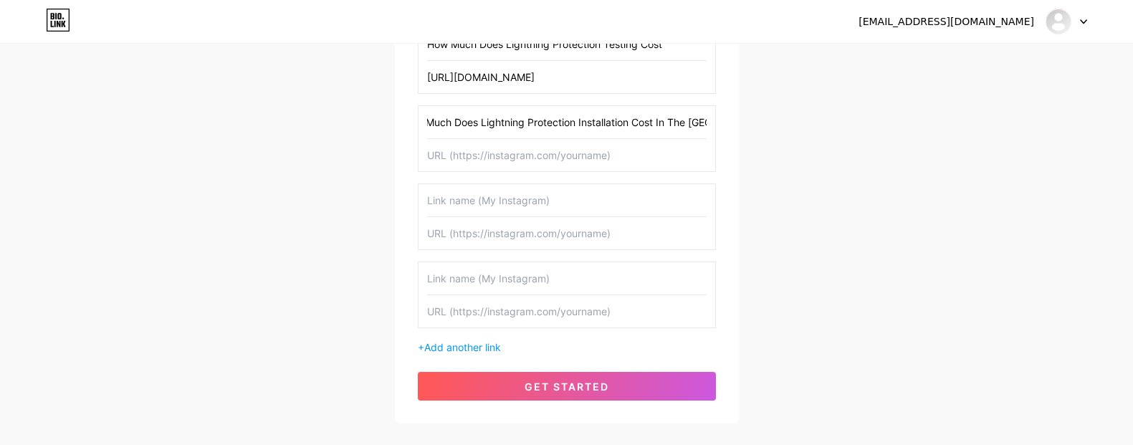
scroll to position [0, 0]
click at [562, 165] on input "text" at bounding box center [567, 155] width 280 height 32
paste input "[URL][DOMAIN_NAME]"
type input "[URL][DOMAIN_NAME]"
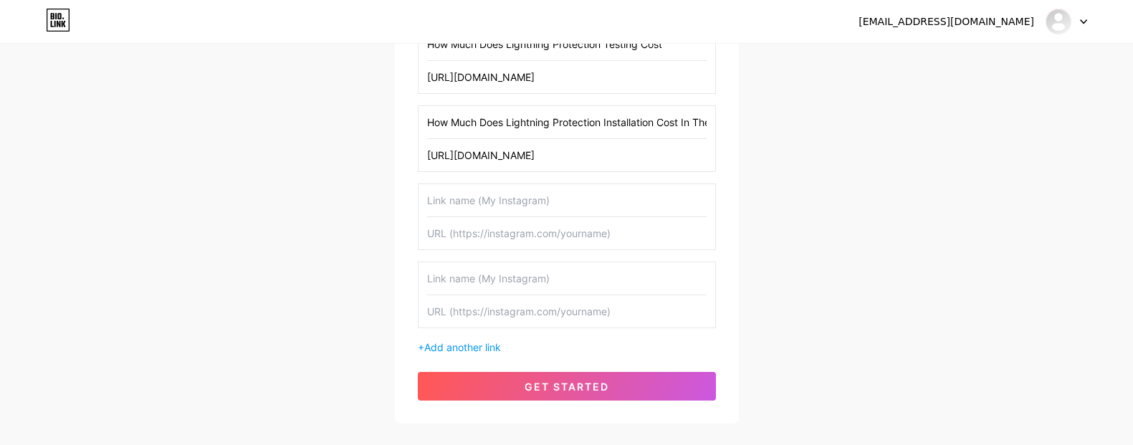
scroll to position [0, 0]
click at [546, 196] on input "text" at bounding box center [567, 200] width 280 height 32
paste input "At What Height Does a Building Require Lightning Protection?"
type input "At What Height Does a Building Require Lightning Protection?"
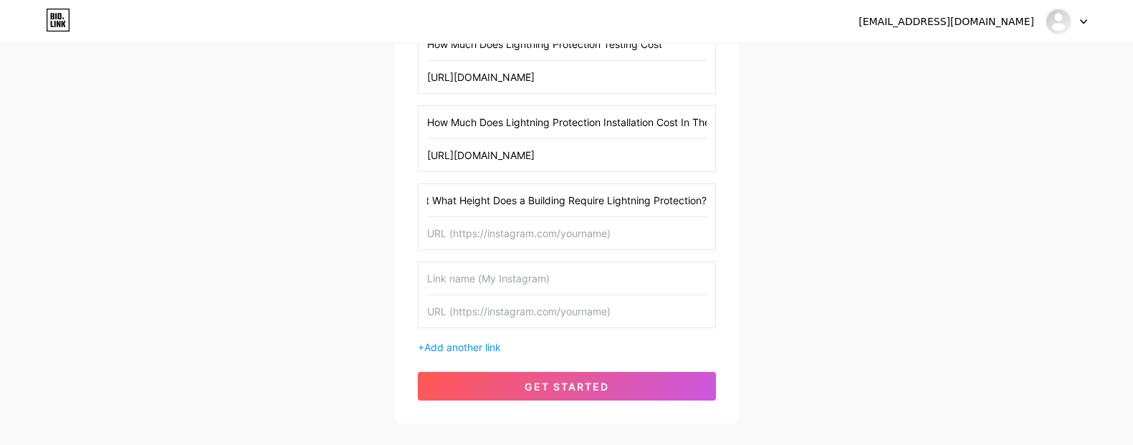
scroll to position [0, 0]
click at [528, 241] on input "text" at bounding box center [567, 233] width 280 height 32
paste input "[URL][DOMAIN_NAME]"
type input "[URL][DOMAIN_NAME]"
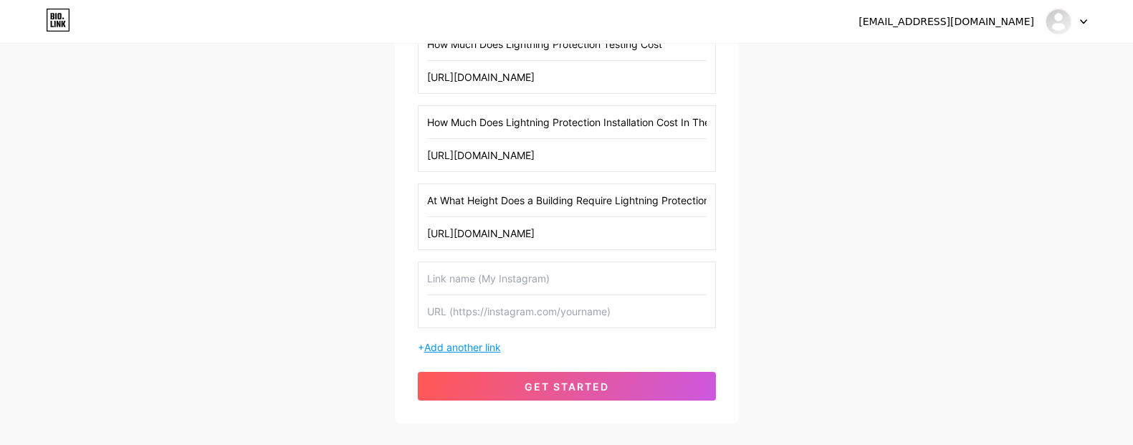
scroll to position [0, 0]
click at [484, 347] on span "Add another link" at bounding box center [462, 347] width 77 height 12
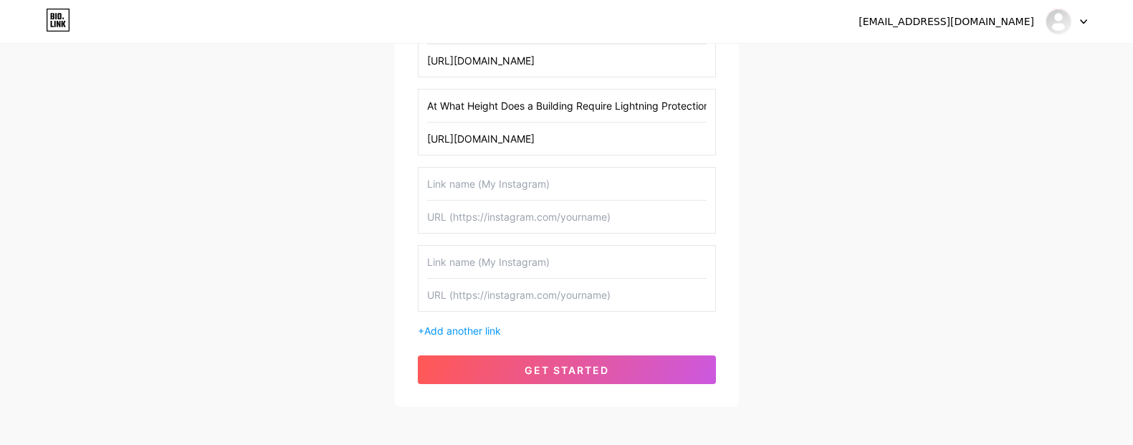
scroll to position [1309, 0]
click at [477, 331] on span "Add another link" at bounding box center [462, 330] width 77 height 12
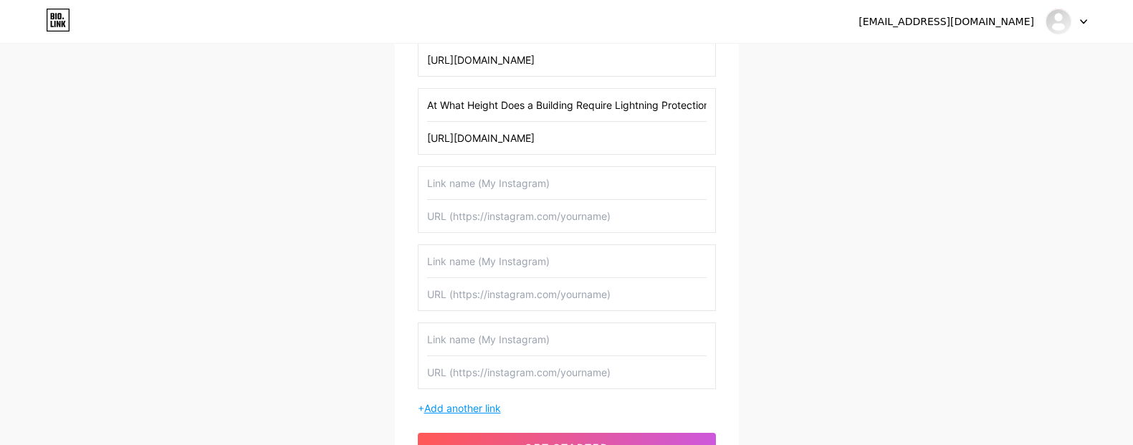
click at [475, 406] on span "Add another link" at bounding box center [462, 408] width 77 height 12
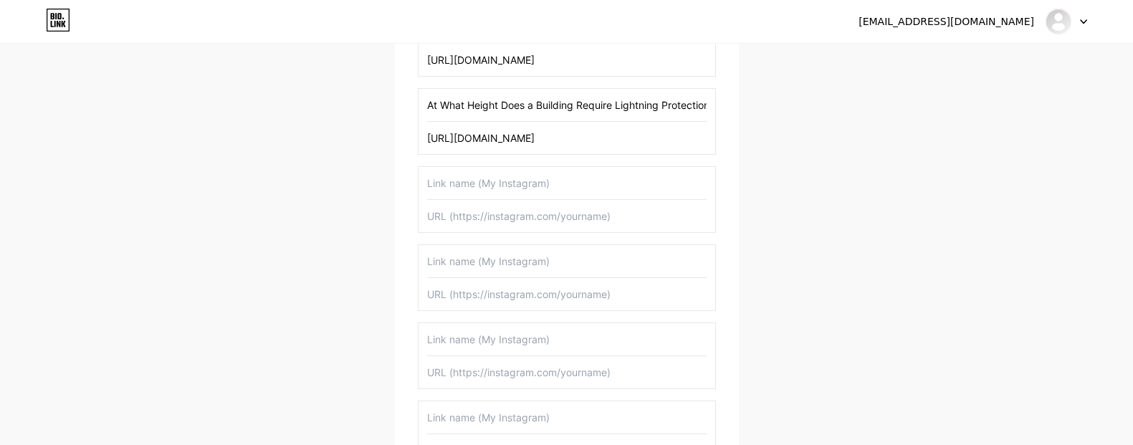
click at [532, 187] on input "text" at bounding box center [567, 183] width 280 height 32
paste input "Is Lightning Protection A Legal Requirement In The [GEOGRAPHIC_DATA]?"
type input "Is Lightning Protection A Legal Requirement In The [GEOGRAPHIC_DATA]?"
click at [499, 216] on input "text" at bounding box center [567, 216] width 280 height 32
paste input "[URL][DOMAIN_NAME]"
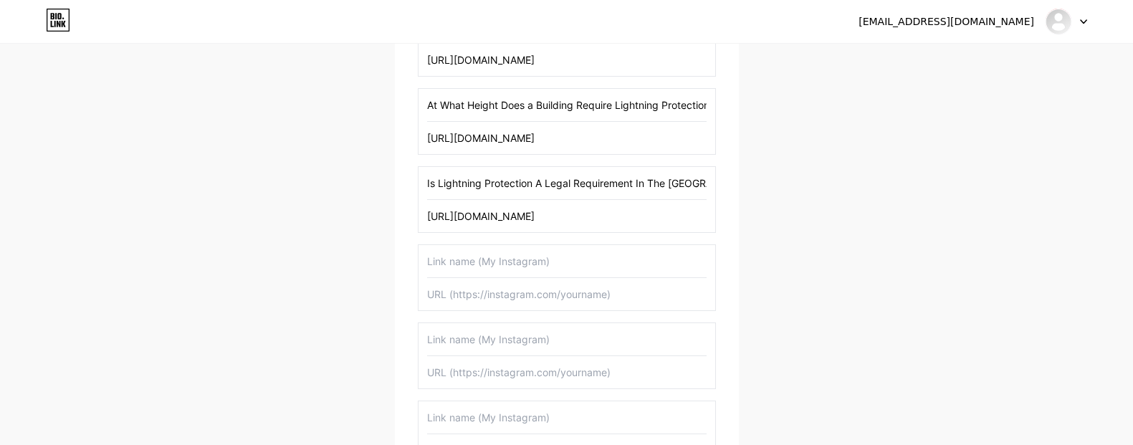
scroll to position [0, 130]
type input "[URL][DOMAIN_NAME]"
click at [505, 269] on input "text" at bounding box center [567, 261] width 280 height 32
paste input "Can An Electrician Install Lightning Protection"
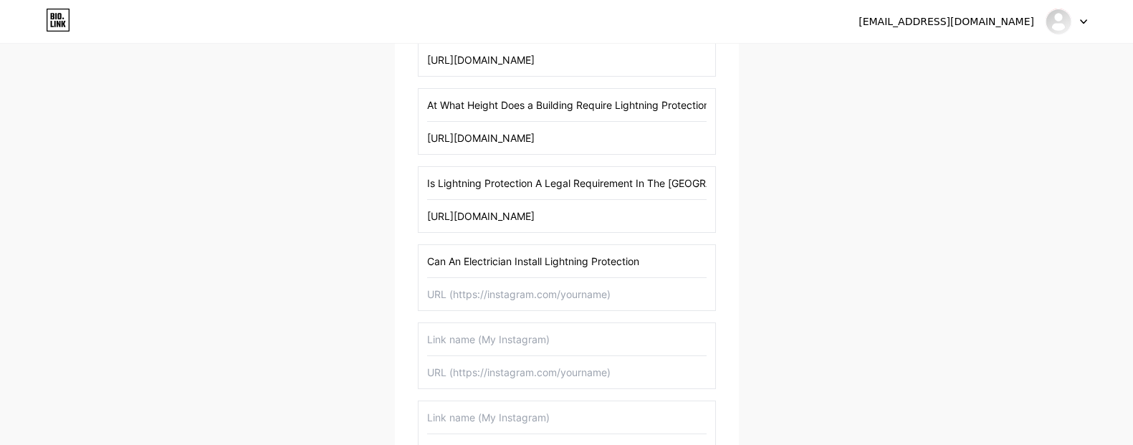
type input "Can An Electrician Install Lightning Protection"
click at [546, 304] on input "text" at bounding box center [567, 294] width 280 height 32
paste input "[URL][DOMAIN_NAME]"
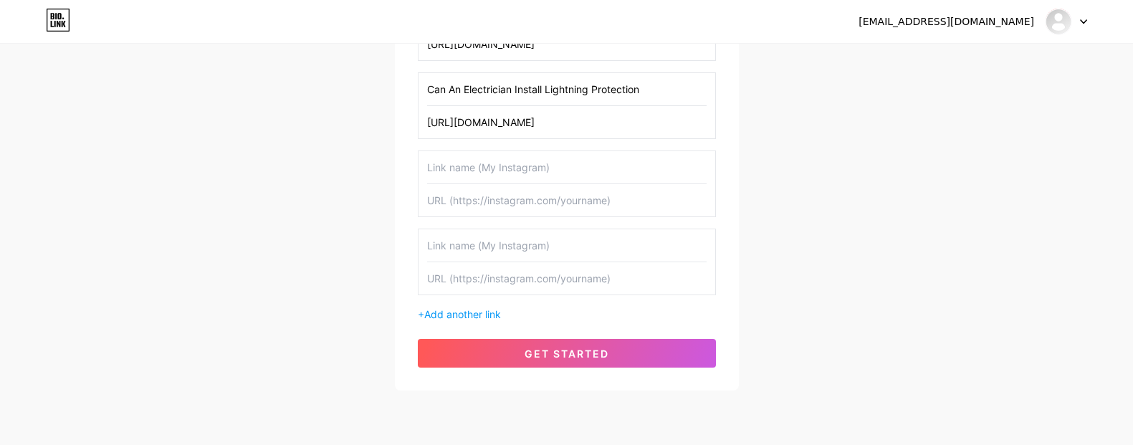
scroll to position [1500, 0]
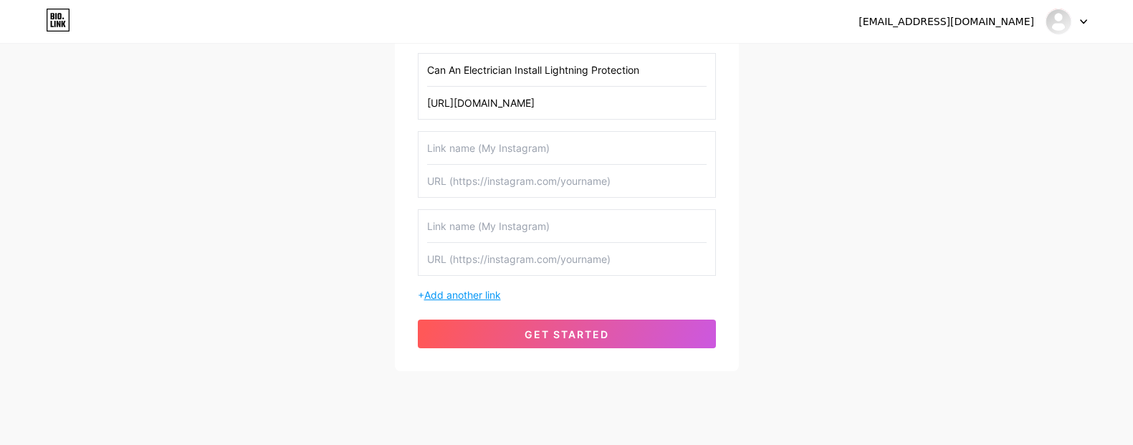
type input "[URL][DOMAIN_NAME]"
click at [489, 295] on span "Add another link" at bounding box center [462, 295] width 77 height 12
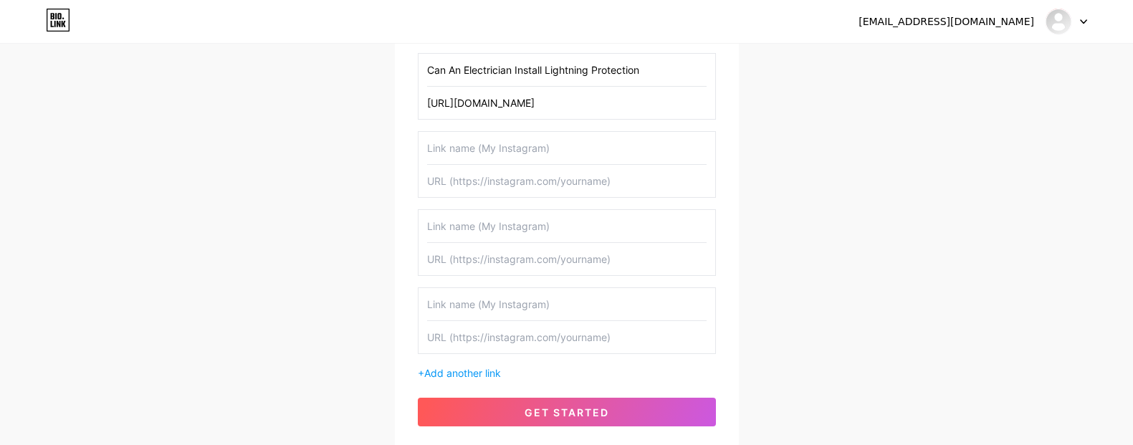
click at [467, 371] on span "Add another link" at bounding box center [462, 373] width 77 height 12
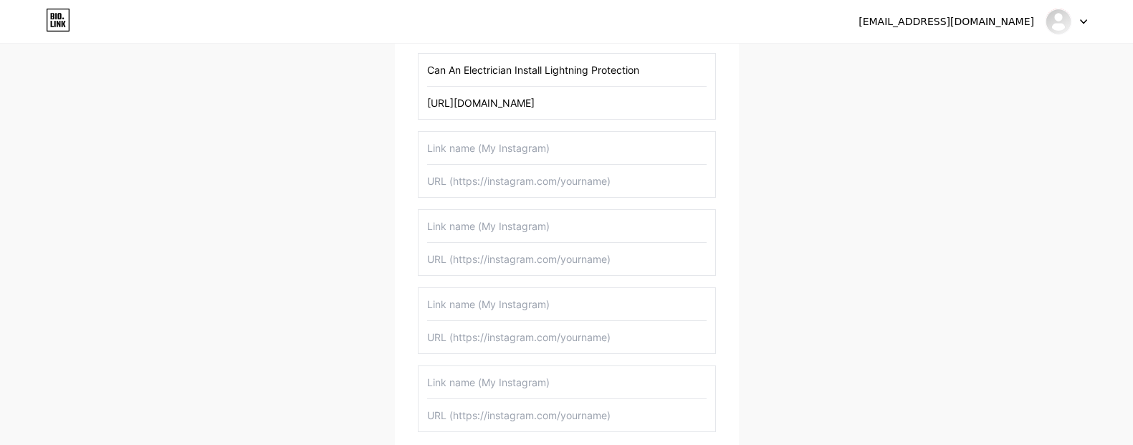
click at [494, 153] on input "text" at bounding box center [567, 148] width 280 height 32
paste input "What Is The IEC Standard For SPD: Understanding Surge Protection Standards"
type input "What Is The IEC Standard For SPD: Understanding Surge Protection Standards"
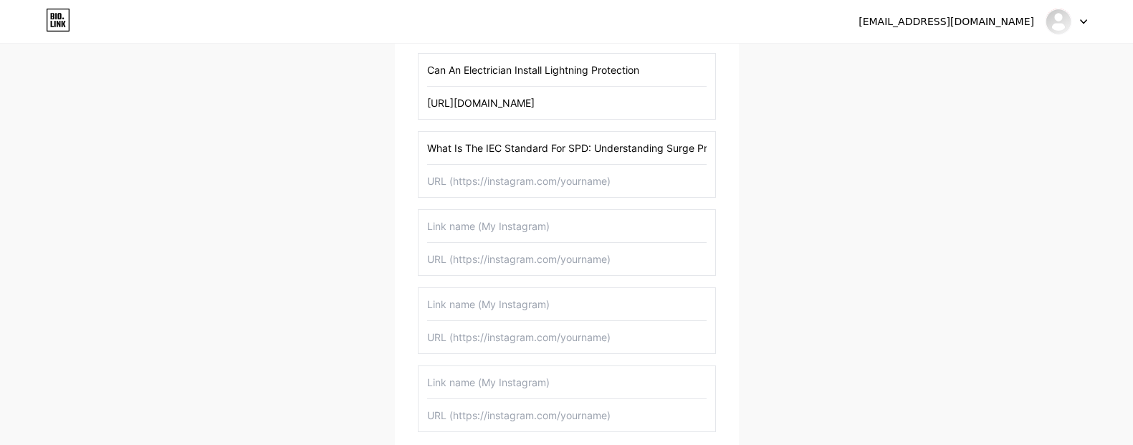
click at [486, 181] on input "text" at bounding box center [567, 181] width 280 height 32
paste input "[URL][DOMAIN_NAME]"
type input "[URL][DOMAIN_NAME]"
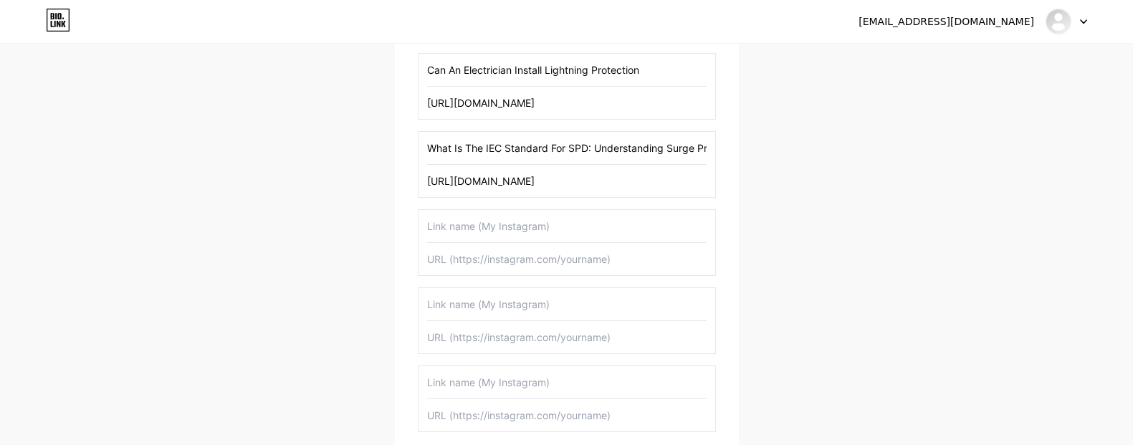
click at [515, 241] on div at bounding box center [567, 242] width 298 height 67
click at [522, 236] on input "text" at bounding box center [567, 226] width 280 height 32
paste input "What Is The Difference Between SPD And Lightning Protection"
type input "What Is The Difference Between SPD And Lightning Protection"
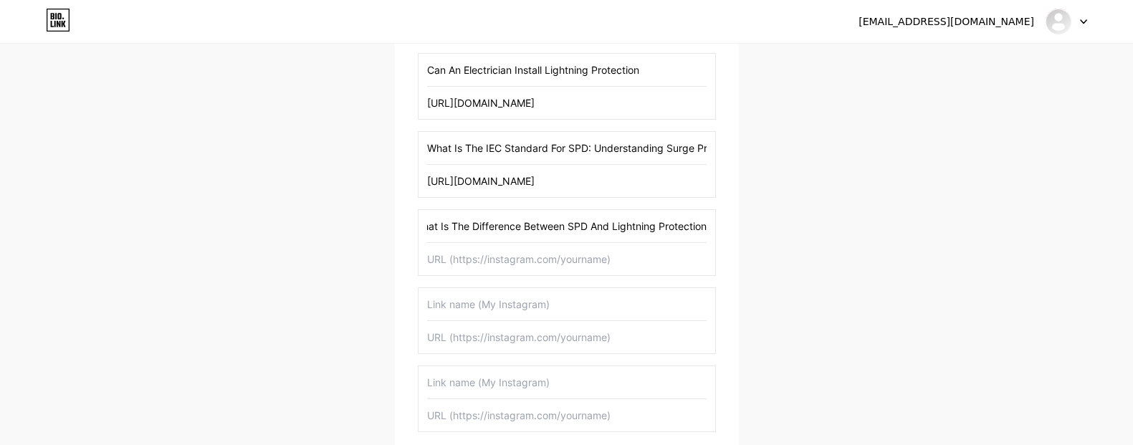
scroll to position [0, 0]
click at [494, 256] on input "text" at bounding box center [567, 259] width 280 height 32
paste input "[URL][DOMAIN_NAME]"
type input "[URL][DOMAIN_NAME]"
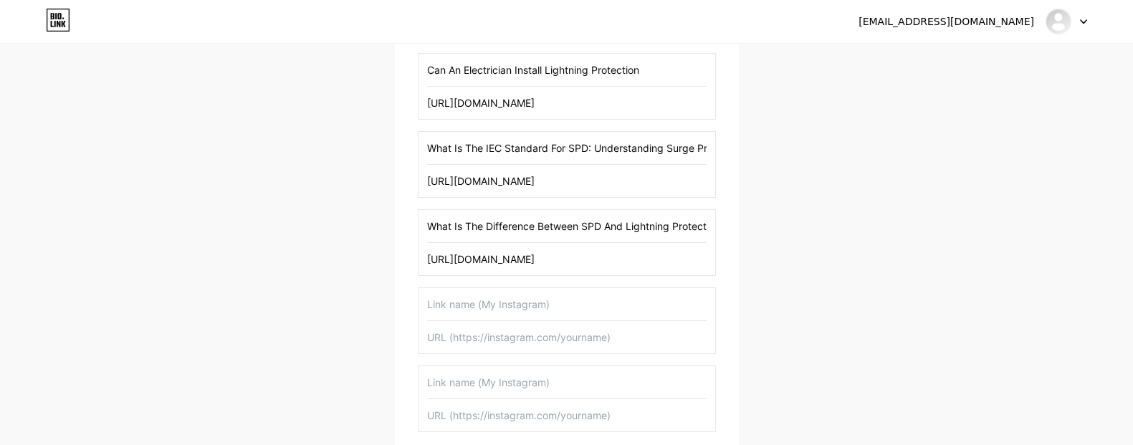
scroll to position [0, 0]
drag, startPoint x: 296, startPoint y: 250, endPoint x: 313, endPoint y: 252, distance: 17.3
click at [514, 314] on input "text" at bounding box center [567, 304] width 280 height 32
paste input "What Is BS EN 62305? The Complete Lightning Protection Standard"
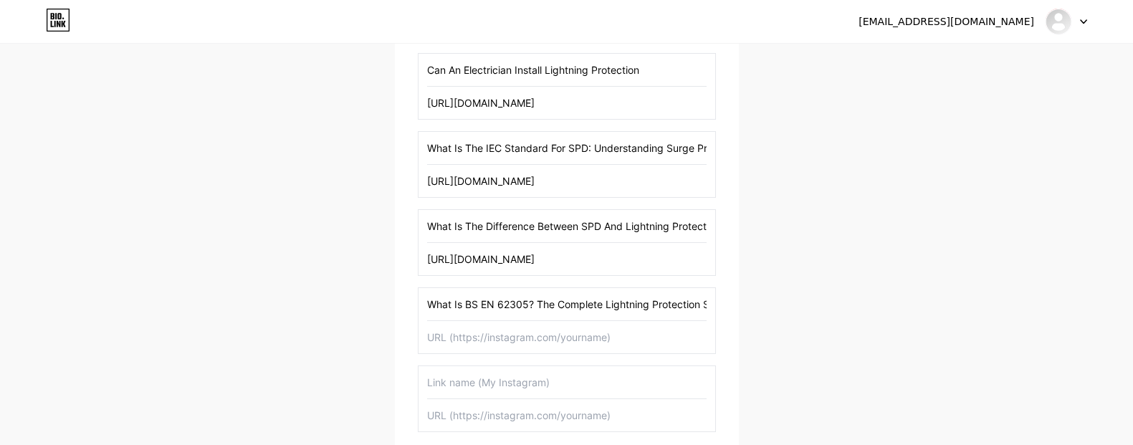
scroll to position [0, 42]
type input "What Is BS EN 62305? The Complete Lightning Protection Standard"
click at [467, 337] on input "text" at bounding box center [567, 337] width 280 height 32
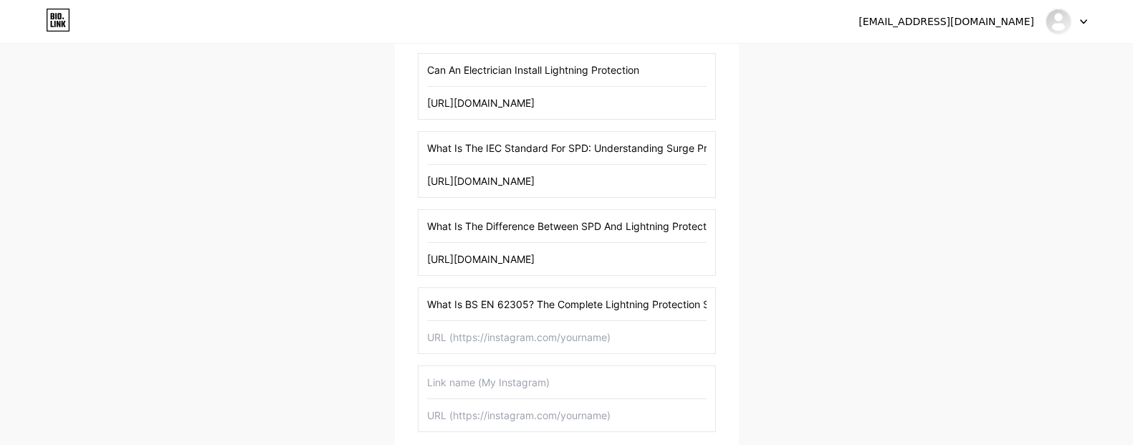
paste input "[URL][DOMAIN_NAME]"
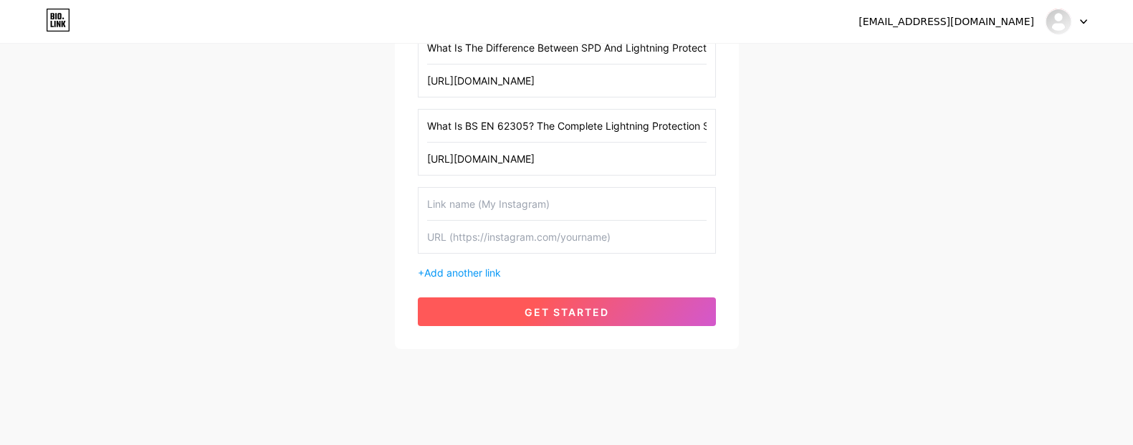
scroll to position [1686, 0]
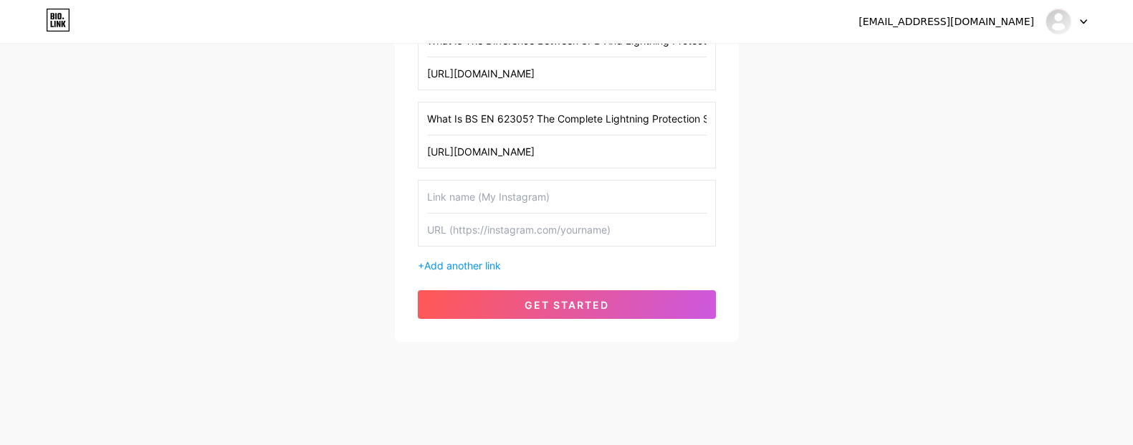
type input "[URL][DOMAIN_NAME]"
click at [501, 206] on input "text" at bounding box center [567, 197] width 280 height 32
paste input "How Often Should Lightning Protection Be Tested"
type input "How Often Should Lightning Protection Be Tested"
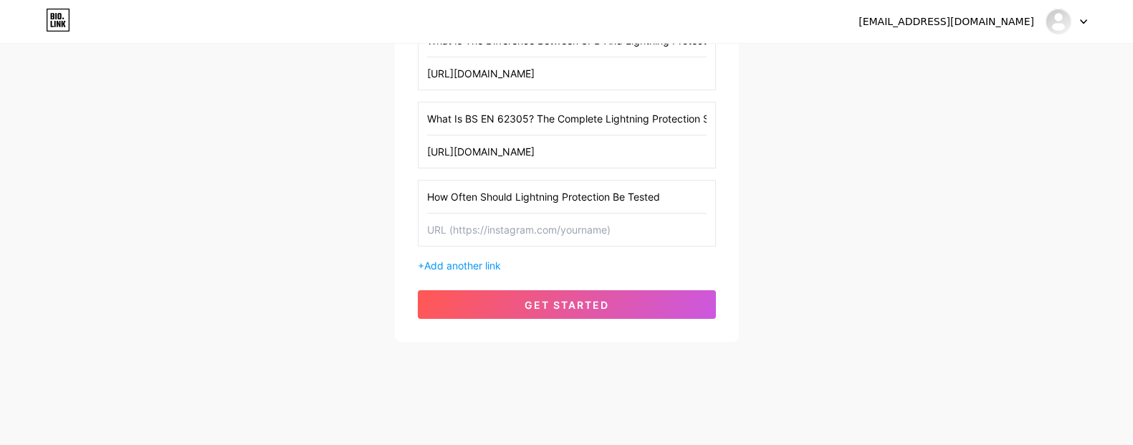
click at [464, 237] on input "text" at bounding box center [567, 230] width 280 height 32
paste input "[URL][DOMAIN_NAME]"
type input "[URL][DOMAIN_NAME]"
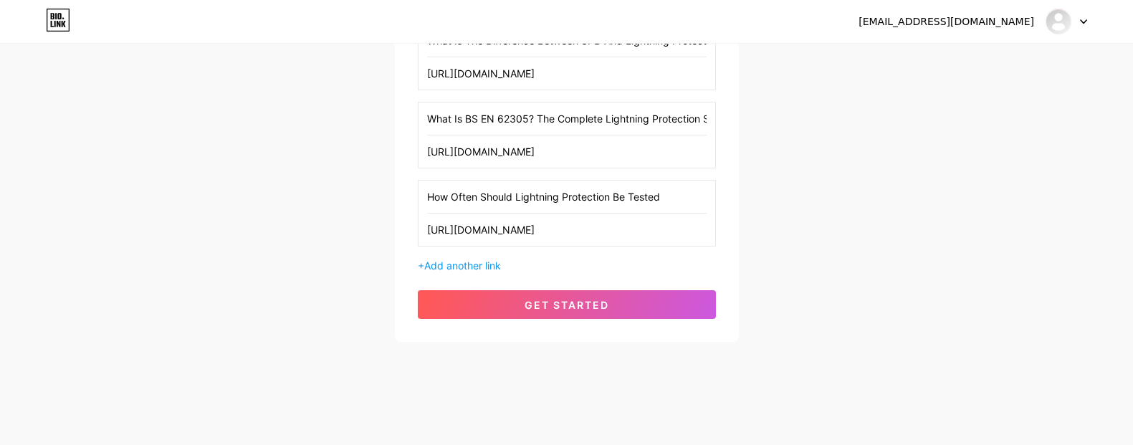
scroll to position [0, 0]
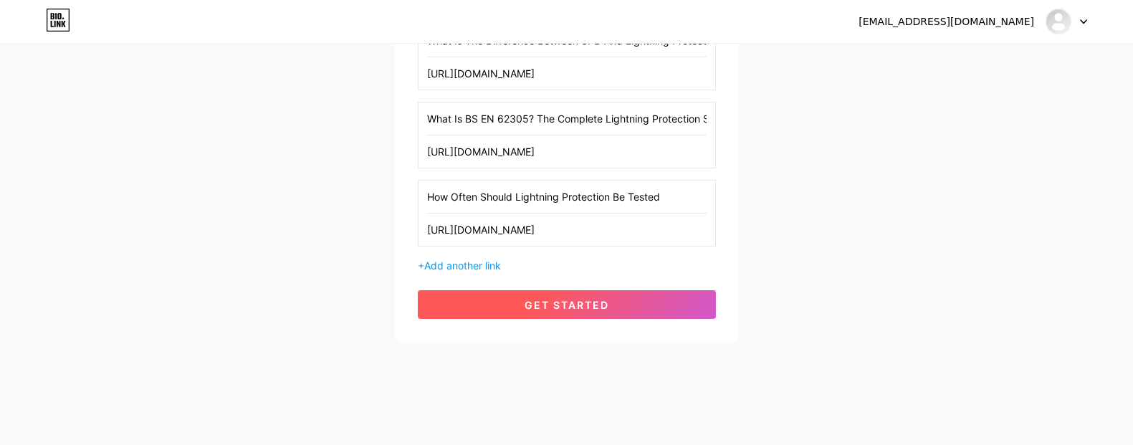
click at [528, 300] on span "get started" at bounding box center [567, 305] width 85 height 12
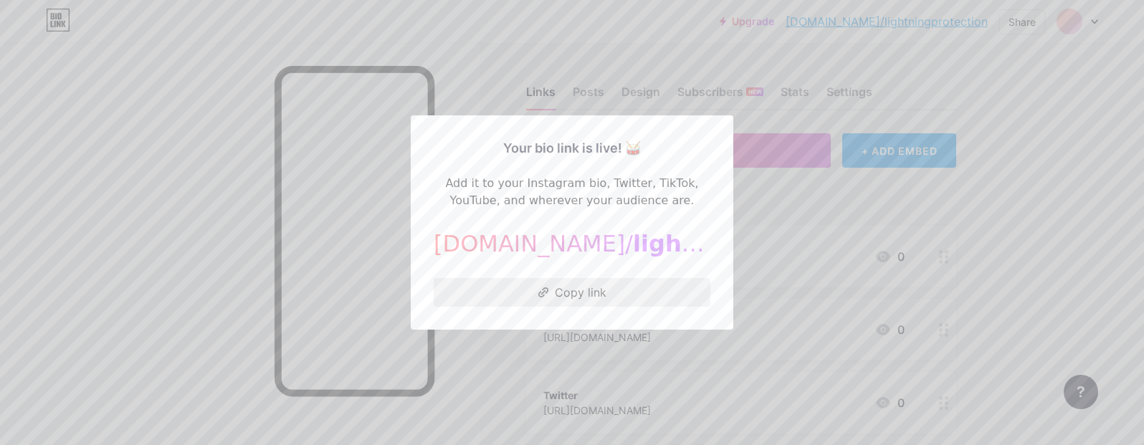
click at [576, 284] on button "Copy link" at bounding box center [572, 292] width 277 height 29
